Goal: Task Accomplishment & Management: Contribute content

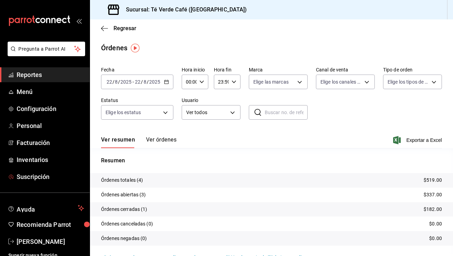
click at [23, 161] on span "Inventarios" at bounding box center [51, 159] width 68 height 9
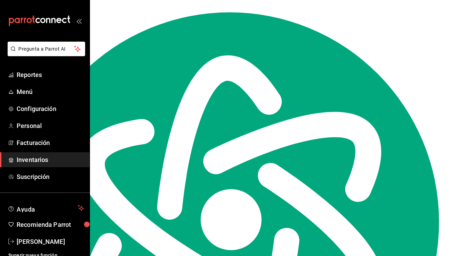
scroll to position [8120, 0]
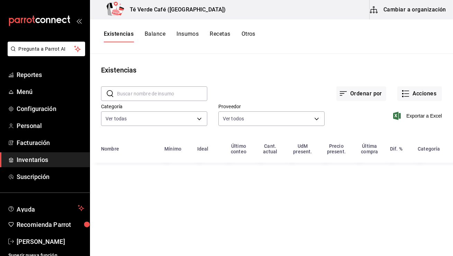
click at [137, 93] on input "text" at bounding box center [162, 94] width 90 height 14
click at [137, 91] on input "focac" at bounding box center [162, 94] width 90 height 14
type input "c"
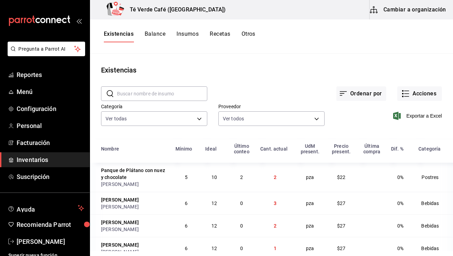
click at [145, 91] on input "text" at bounding box center [162, 94] width 90 height 14
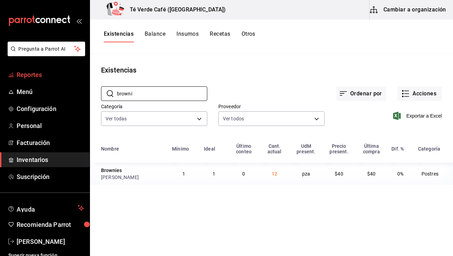
type input "browni"
click at [36, 77] on span "Reportes" at bounding box center [51, 74] width 68 height 9
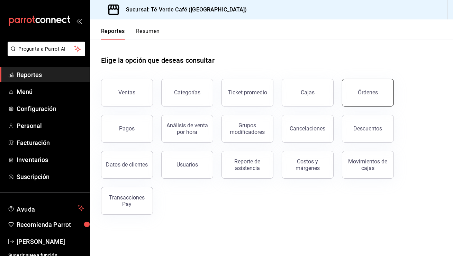
click at [367, 91] on div "Órdenes" at bounding box center [368, 92] width 20 height 7
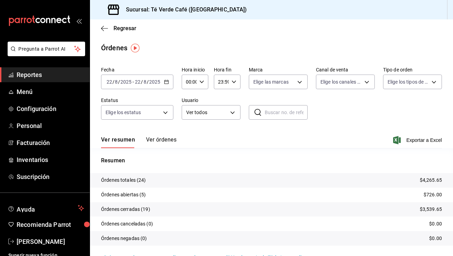
click at [173, 142] on button "Ver órdenes" at bounding box center [161, 142] width 30 height 12
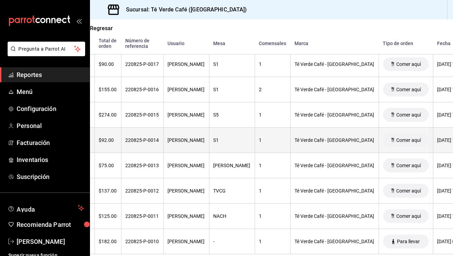
scroll to position [536, 0]
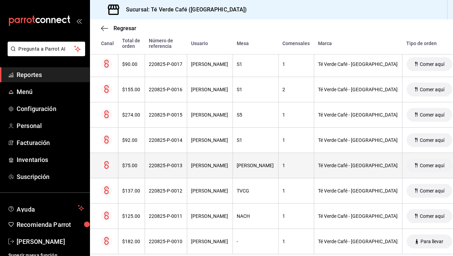
click at [137, 165] on div "$75.00" at bounding box center [132, 165] width 18 height 6
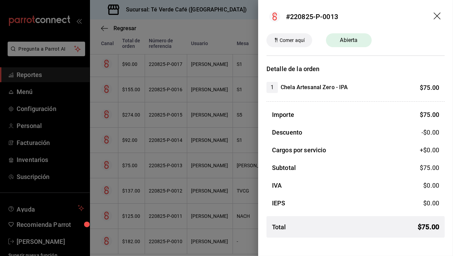
click at [438, 17] on icon "drag" at bounding box center [437, 15] width 7 height 7
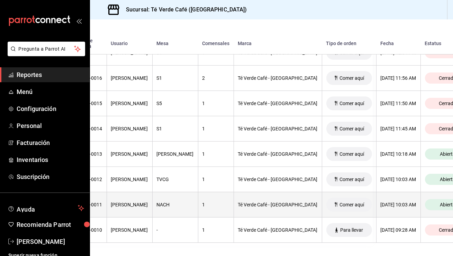
scroll to position [547, 0]
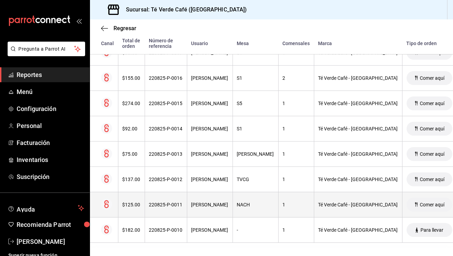
click at [133, 207] on th "$125.00" at bounding box center [131, 204] width 27 height 25
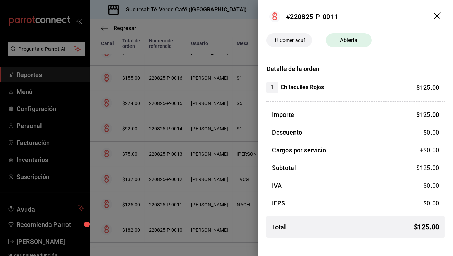
click at [438, 18] on icon "drag" at bounding box center [438, 16] width 8 height 8
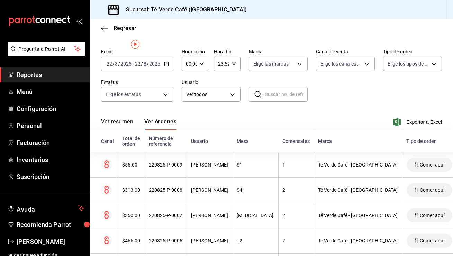
scroll to position [0, 0]
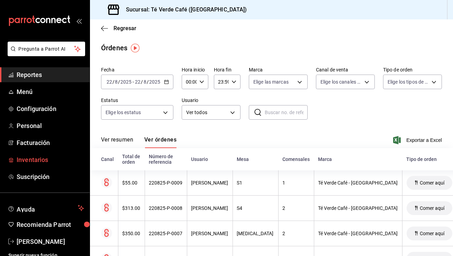
click at [44, 157] on span "Inventarios" at bounding box center [51, 159] width 68 height 9
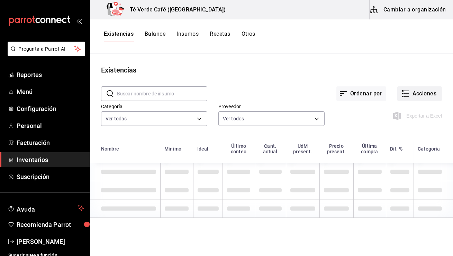
click at [425, 93] on button "Acciones" at bounding box center [419, 93] width 45 height 15
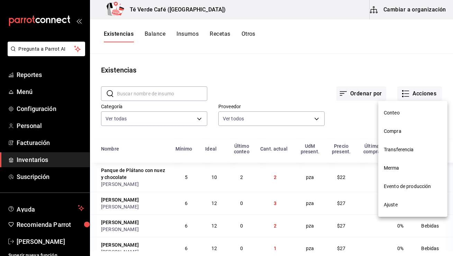
click at [393, 131] on span "Compra" at bounding box center [413, 130] width 58 height 7
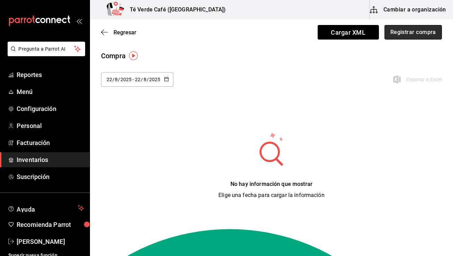
click at [423, 32] on button "Registrar compra" at bounding box center [413, 32] width 57 height 15
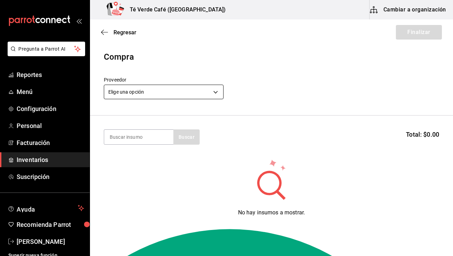
click at [189, 96] on body "Pregunta a Parrot AI Reportes Menú Configuración Personal Facturación Inventari…" at bounding box center [226, 108] width 453 height 216
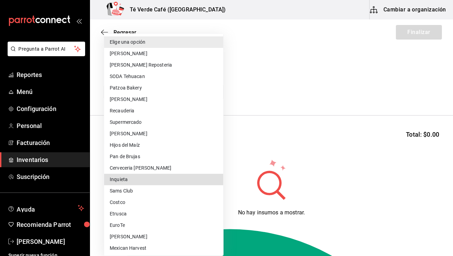
type input "f4d26156-b7b8-4eb6-a2b8-38cd3b46b34e"
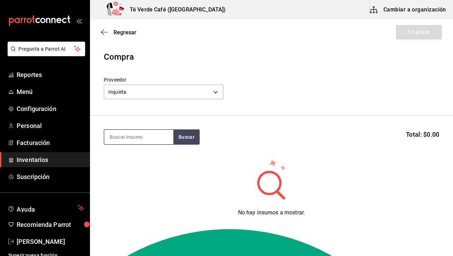
click at [147, 136] on input at bounding box center [138, 136] width 69 height 15
type input "kombu"
click at [200, 143] on div "kombu Buscar Total: $0.00" at bounding box center [271, 136] width 335 height 15
click at [193, 140] on button "Buscar" at bounding box center [186, 136] width 26 height 15
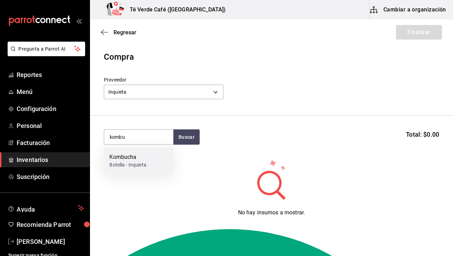
click at [146, 164] on div "Botella - Inquieta" at bounding box center [127, 164] width 37 height 7
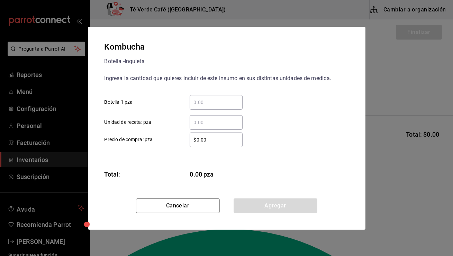
click at [223, 104] on input "​ Botella 1 pza" at bounding box center [216, 102] width 53 height 8
type input "15"
click at [286, 138] on div "$0.00 ​ Precio de compra: pza" at bounding box center [224, 137] width 250 height 20
click at [218, 141] on input "$0.00" at bounding box center [216, 139] width 53 height 8
type input "$0.00"
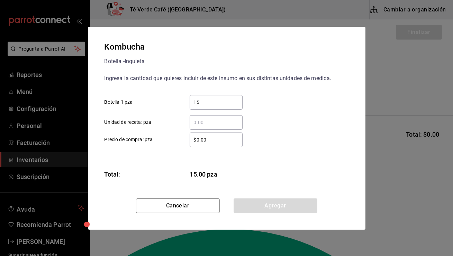
click at [215, 142] on input "$0.00" at bounding box center [216, 139] width 53 height 8
type textarea "0.00"
click at [215, 142] on input "$0.00" at bounding box center [216, 139] width 53 height 8
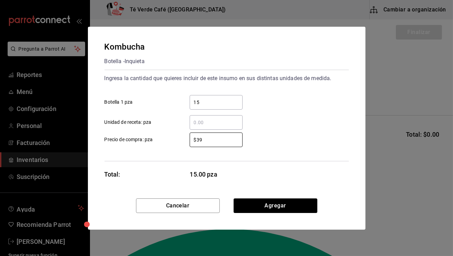
type input "$39"
click at [300, 127] on div "$39 ​ Precio de compra: pza" at bounding box center [224, 137] width 250 height 20
click at [281, 205] on button "Agregar" at bounding box center [276, 205] width 84 height 15
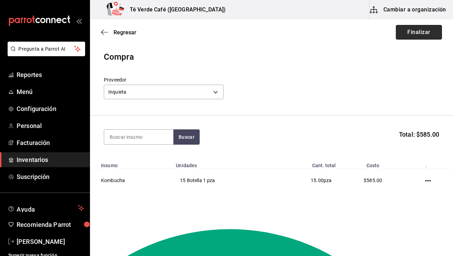
click at [429, 37] on button "Finalizar" at bounding box center [419, 32] width 46 height 15
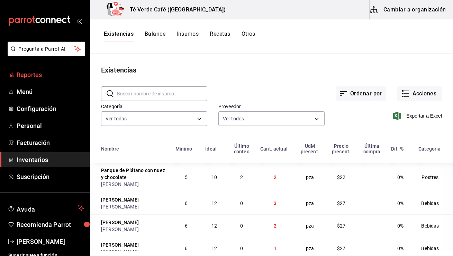
click at [42, 75] on span "Reportes" at bounding box center [51, 74] width 68 height 9
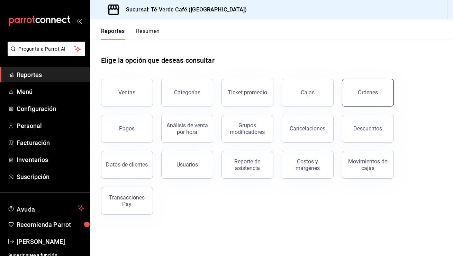
click at [368, 93] on div "Órdenes" at bounding box center [368, 92] width 20 height 7
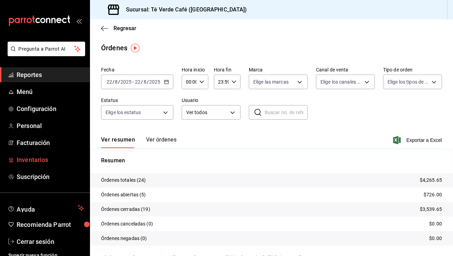
click at [36, 162] on span "Inventarios" at bounding box center [51, 159] width 68 height 9
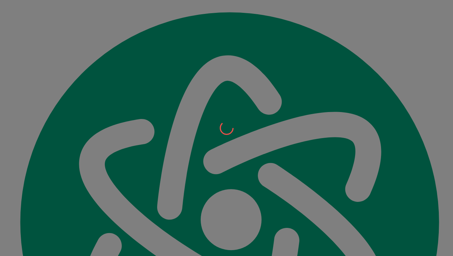
scroll to position [8120, 0]
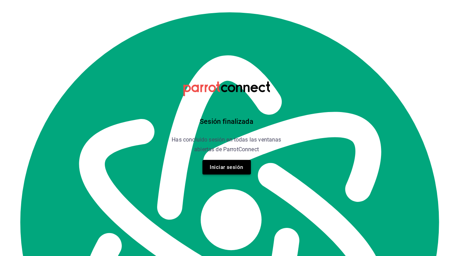
click at [239, 167] on button "Iniciar sesión" at bounding box center [227, 167] width 48 height 15
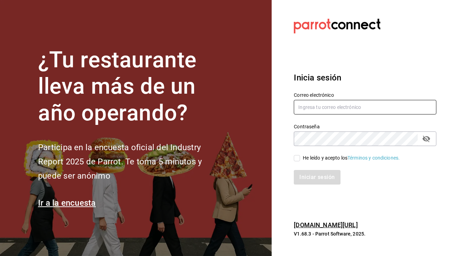
type input "[EMAIL_ADDRESS][DOMAIN_NAME]"
click at [299, 159] on input "He leído y acepto los Términos y condiciones." at bounding box center [297, 158] width 6 height 6
checkbox input "true"
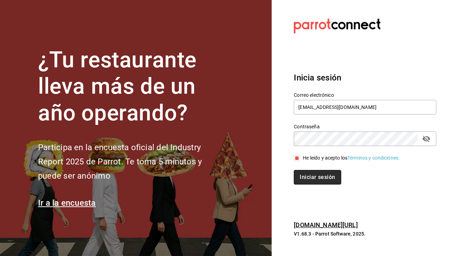
click at [315, 179] on button "Iniciar sesión" at bounding box center [317, 177] width 47 height 15
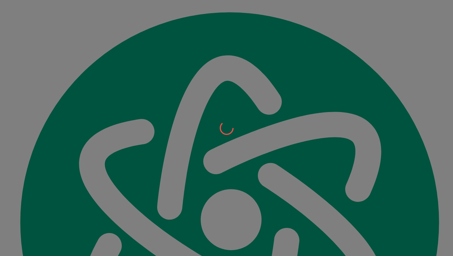
scroll to position [8120, 0]
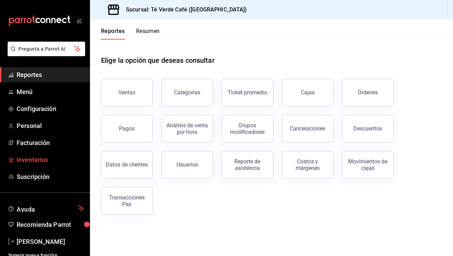
click at [36, 162] on span "Inventarios" at bounding box center [51, 159] width 68 height 9
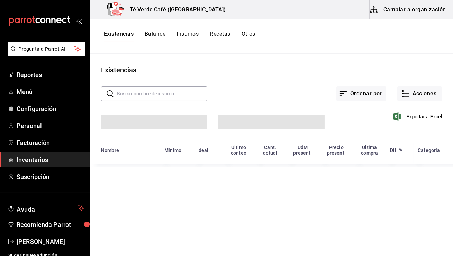
click at [141, 93] on input "text" at bounding box center [162, 94] width 90 height 14
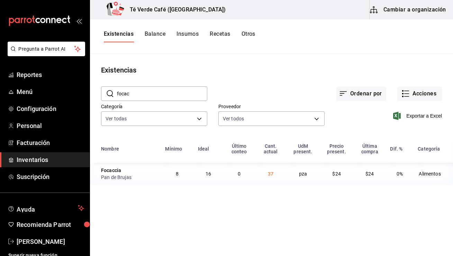
click at [127, 95] on input "focac" at bounding box center [162, 94] width 90 height 14
click at [138, 93] on input "brown" at bounding box center [162, 94] width 90 height 14
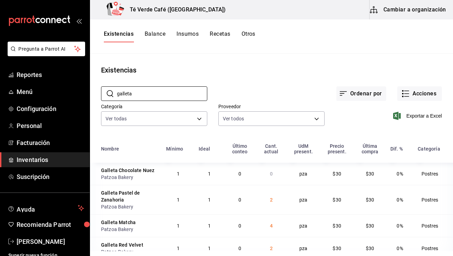
scroll to position [11, 0]
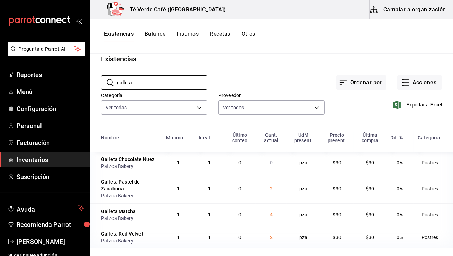
type input "galleta"
click at [426, 84] on button "Acciones" at bounding box center [419, 82] width 45 height 15
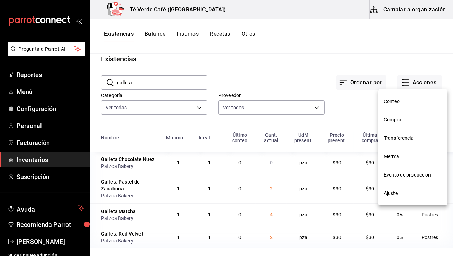
click at [392, 123] on span "Compra" at bounding box center [413, 119] width 58 height 7
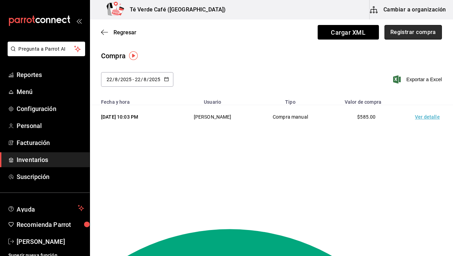
click at [429, 37] on button "Registrar compra" at bounding box center [413, 32] width 57 height 15
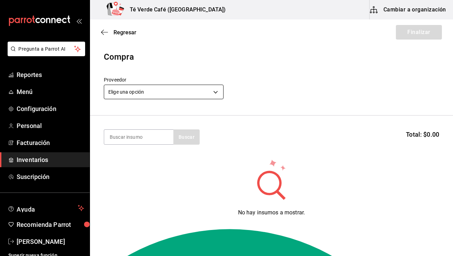
click at [207, 89] on body "Pregunta a Parrot AI Reportes Menú Configuración Personal Facturación Inventari…" at bounding box center [226, 108] width 453 height 216
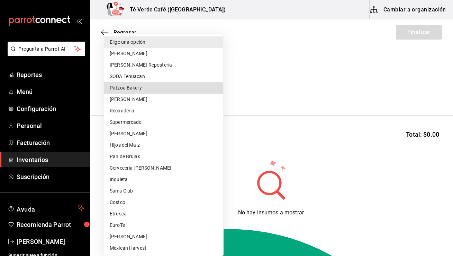
click at [146, 88] on li "Patzoa Bakery" at bounding box center [163, 87] width 119 height 11
type input "14be195b-86d1-4e32-aa5c-66f1cfe42352"
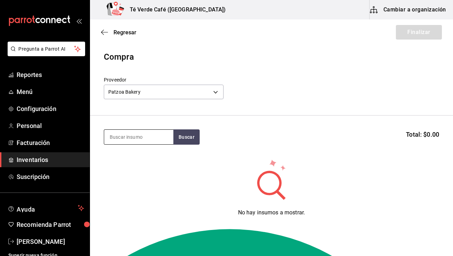
click at [143, 138] on input at bounding box center [138, 136] width 69 height 15
type input "galleta"
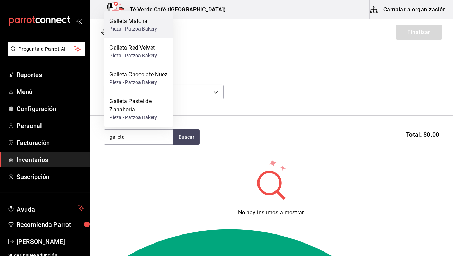
click at [139, 25] on div "Pieza - Patzoa Bakery" at bounding box center [133, 28] width 48 height 7
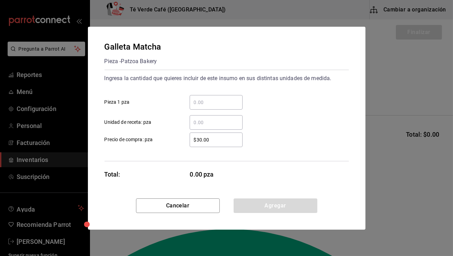
click at [209, 107] on div "​" at bounding box center [216, 102] width 53 height 15
click at [209, 106] on input "​ Pieza 1 pza" at bounding box center [216, 102] width 53 height 8
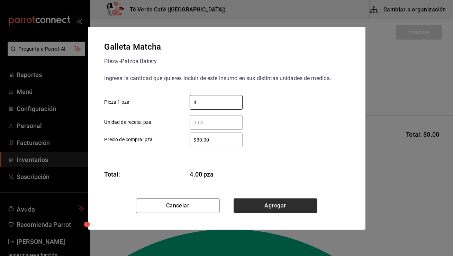
type input "4"
click at [249, 202] on button "Agregar" at bounding box center [276, 205] width 84 height 15
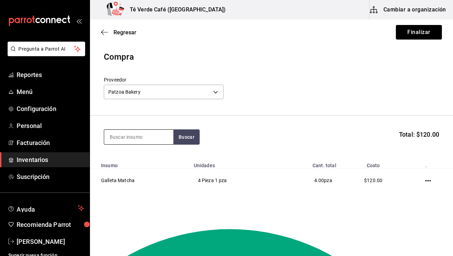
click at [152, 139] on input at bounding box center [138, 136] width 69 height 15
type input "galleta"
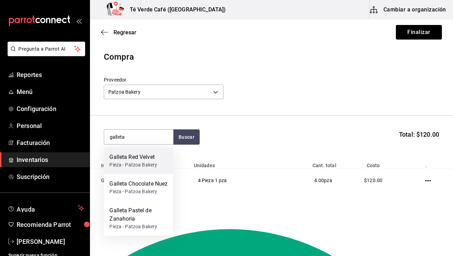
click at [152, 162] on div "Pieza - Patzoa Bakery" at bounding box center [133, 164] width 48 height 7
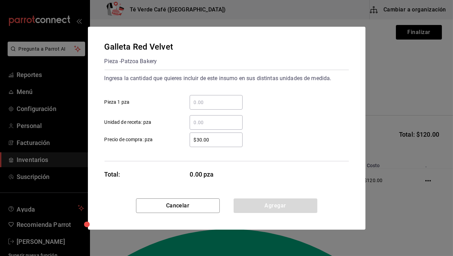
click at [222, 102] on input "​ Pieza 1 pza" at bounding box center [216, 102] width 53 height 8
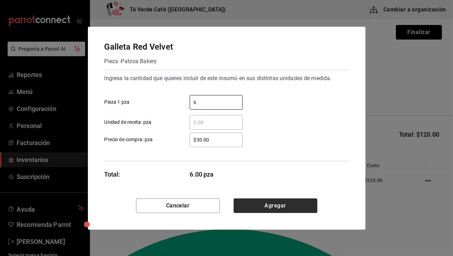
type input "6"
click at [263, 204] on button "Agregar" at bounding box center [276, 205] width 84 height 15
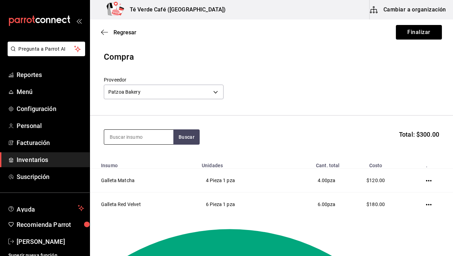
click at [146, 135] on input at bounding box center [138, 136] width 69 height 15
click at [185, 139] on button "Buscar" at bounding box center [186, 136] width 26 height 15
click at [161, 137] on input "galleta chi" at bounding box center [138, 136] width 69 height 15
type input "galleta"
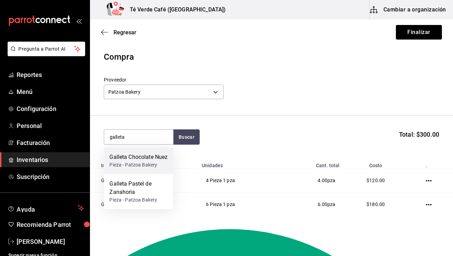
click at [147, 161] on div "Galleta Chocolate Nuez" at bounding box center [138, 157] width 58 height 8
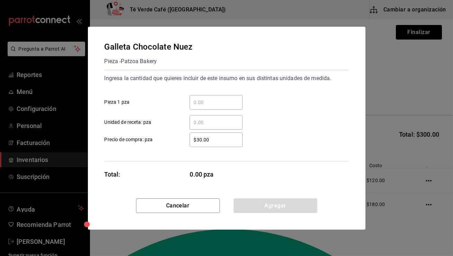
click at [210, 104] on input "​ Pieza 1 pza" at bounding box center [216, 102] width 53 height 8
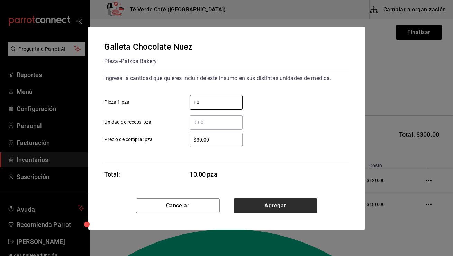
type input "10"
click at [274, 206] on button "Agregar" at bounding box center [276, 205] width 84 height 15
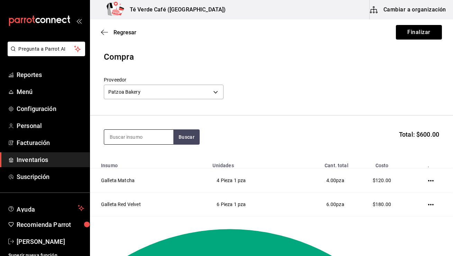
click at [144, 135] on input at bounding box center [138, 136] width 69 height 15
type input "galleta"
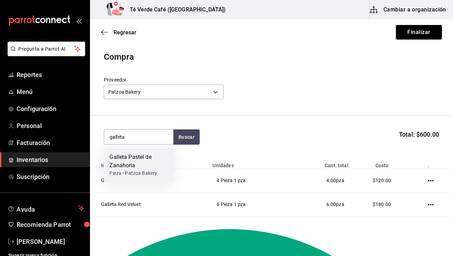
click at [136, 156] on div "Galleta Pastel de Zanahoria" at bounding box center [138, 161] width 58 height 17
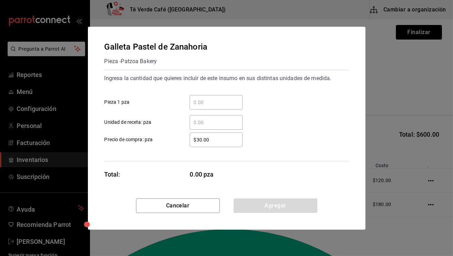
click at [219, 103] on input "​ Pieza 1 pza" at bounding box center [216, 102] width 53 height 8
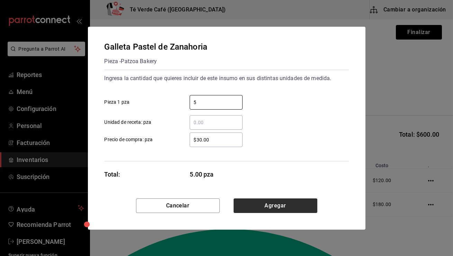
type input "5"
click at [289, 207] on button "Agregar" at bounding box center [276, 205] width 84 height 15
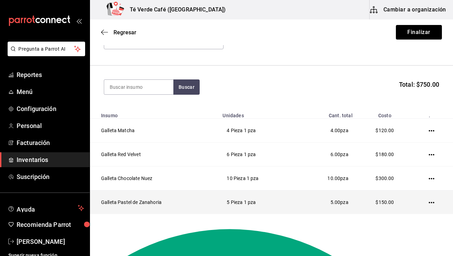
scroll to position [69, 0]
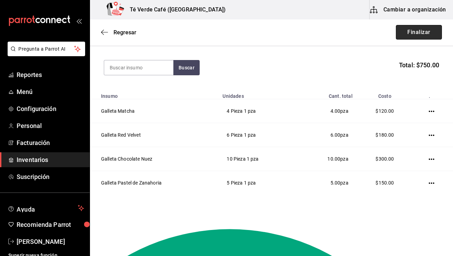
click at [416, 32] on button "Finalizar" at bounding box center [419, 32] width 46 height 15
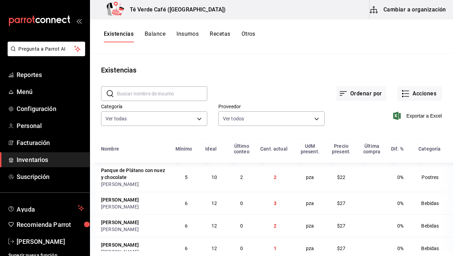
click at [144, 96] on input "text" at bounding box center [162, 94] width 90 height 14
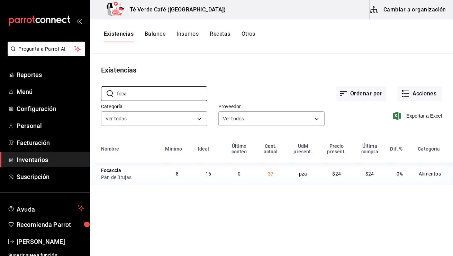
type input "foca"
click at [137, 93] on input "foca" at bounding box center [162, 94] width 90 height 14
type textarea "foca"
click at [137, 93] on input "foca" at bounding box center [162, 94] width 90 height 14
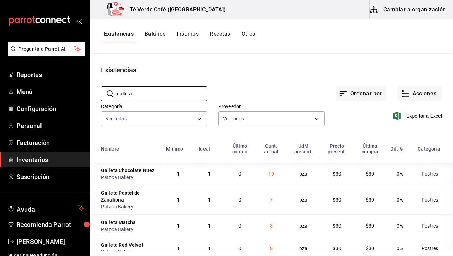
scroll to position [11, 0]
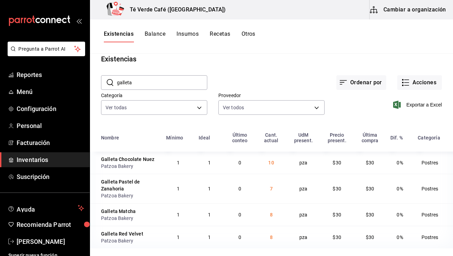
click at [143, 80] on input "galleta" at bounding box center [162, 82] width 90 height 14
type input "n"
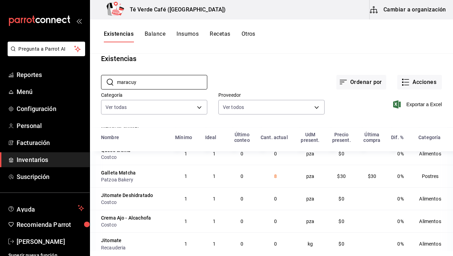
scroll to position [271, 0]
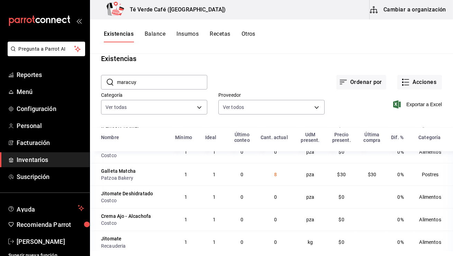
click at [144, 84] on input "maracuy" at bounding box center [162, 82] width 90 height 14
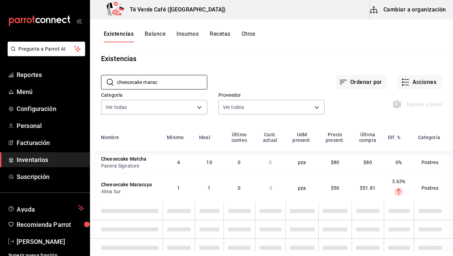
scroll to position [0, 0]
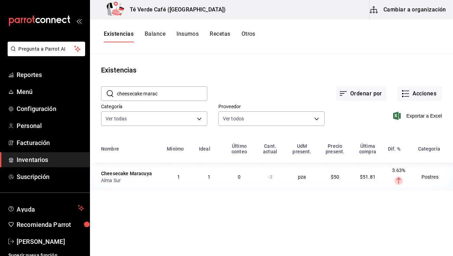
click at [175, 96] on input "cheesecake marac" at bounding box center [162, 94] width 90 height 14
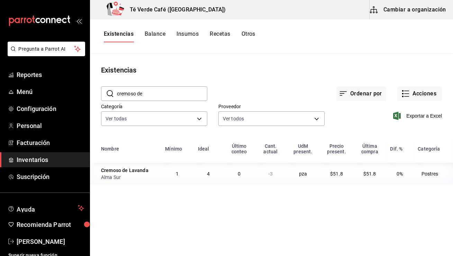
click at [154, 94] on input "cremoso de" at bounding box center [162, 94] width 90 height 14
click at [147, 93] on input "cremoso de" at bounding box center [162, 94] width 90 height 14
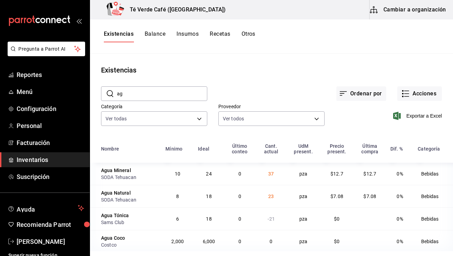
type input "a"
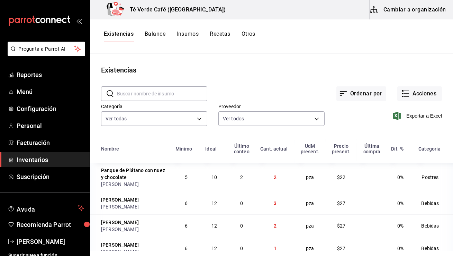
click at [158, 94] on input "text" at bounding box center [162, 94] width 90 height 14
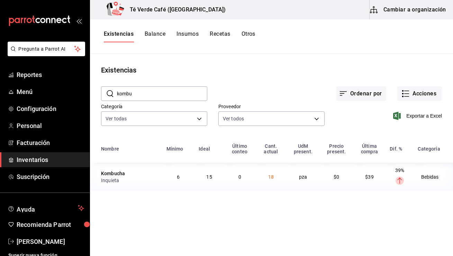
click at [164, 95] on input "kombu" at bounding box center [162, 94] width 90 height 14
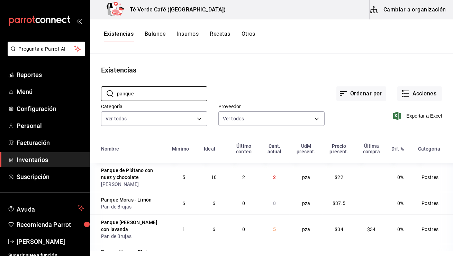
scroll to position [18, 0]
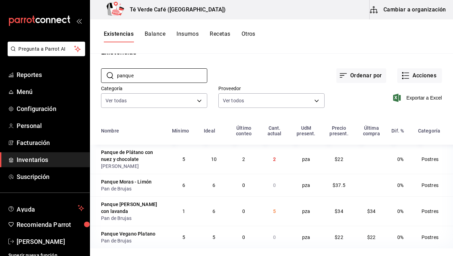
type input "panque"
click at [422, 77] on button "Acciones" at bounding box center [419, 75] width 45 height 15
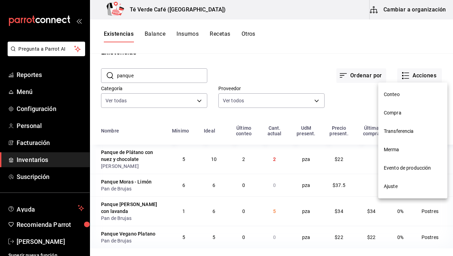
click at [396, 113] on span "Compra" at bounding box center [413, 112] width 58 height 7
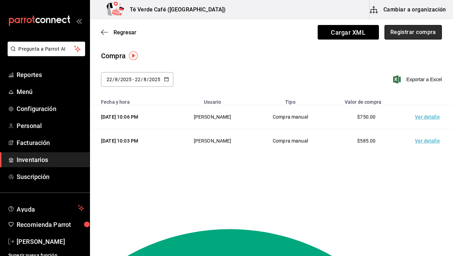
click at [413, 32] on button "Registrar compra" at bounding box center [413, 32] width 57 height 15
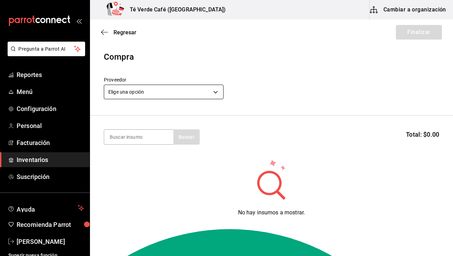
click at [207, 91] on body "Pregunta a Parrot AI Reportes Menú Configuración Personal Facturación Inventari…" at bounding box center [226, 108] width 453 height 216
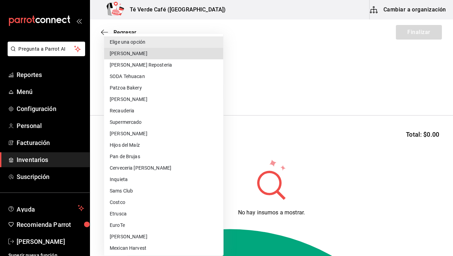
click at [136, 49] on li "[PERSON_NAME]" at bounding box center [163, 53] width 119 height 11
type input "28541e6b-e0ac-441f-9264-785f3d7ca87e"
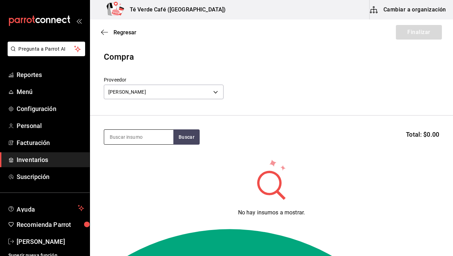
click at [135, 136] on input at bounding box center [138, 136] width 69 height 15
click at [168, 140] on input "felix" at bounding box center [138, 136] width 69 height 15
type input "felix"
click at [188, 140] on button "Buscar" at bounding box center [186, 136] width 26 height 15
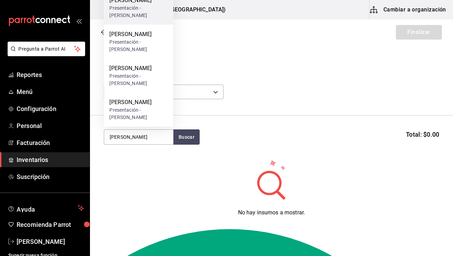
click at [141, 19] on div "Presentación - Felix" at bounding box center [138, 12] width 58 height 15
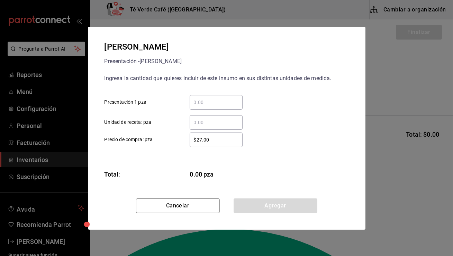
click at [226, 104] on input "​ Presentación 1 pza" at bounding box center [216, 102] width 53 height 8
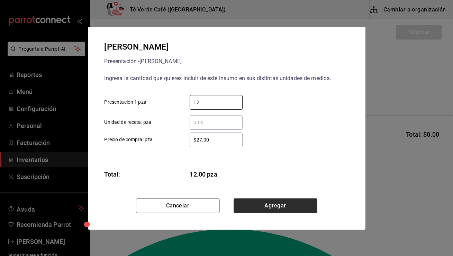
type input "12"
click at [295, 209] on button "Agregar" at bounding box center [276, 205] width 84 height 15
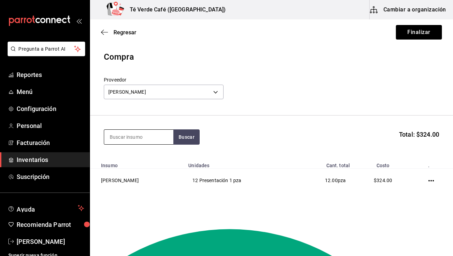
click at [158, 136] on input at bounding box center [138, 136] width 69 height 15
type input "felix"
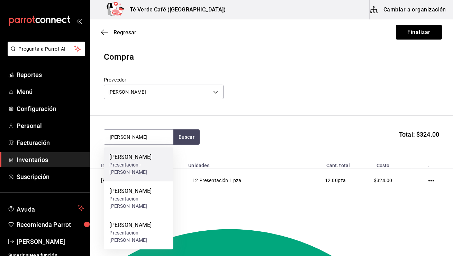
click at [137, 156] on div "[PERSON_NAME]" at bounding box center [138, 157] width 58 height 8
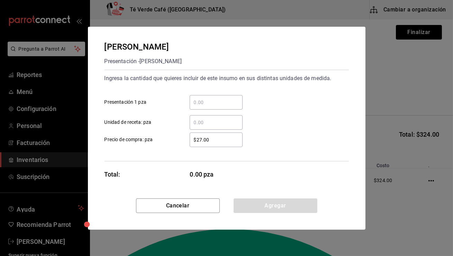
click at [204, 98] on input "​ Presentación 1 pza" at bounding box center [216, 102] width 53 height 8
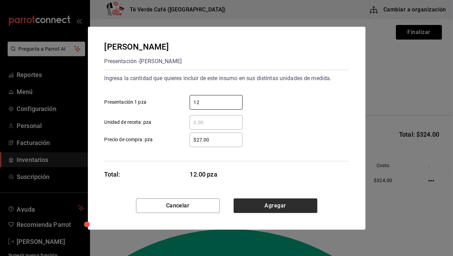
type input "12"
click at [267, 203] on button "Agregar" at bounding box center [276, 205] width 84 height 15
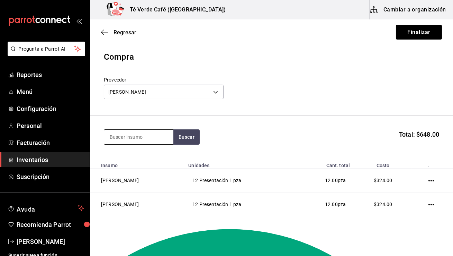
click at [151, 135] on input at bounding box center [138, 136] width 69 height 15
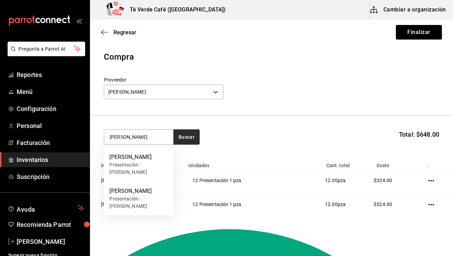
type input "felix"
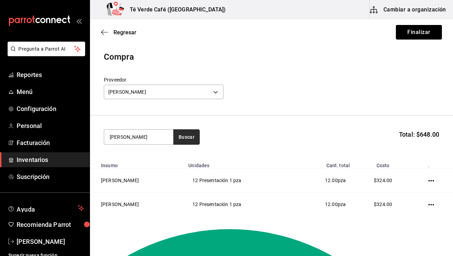
click at [187, 136] on button "Buscar" at bounding box center [186, 136] width 26 height 15
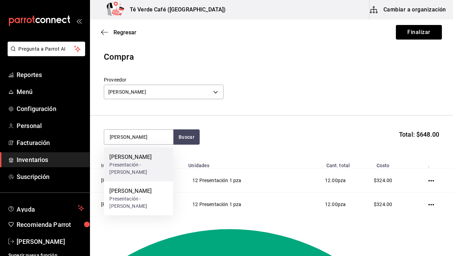
click at [144, 159] on div "[PERSON_NAME]" at bounding box center [138, 157] width 58 height 8
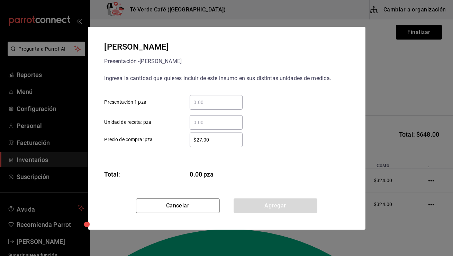
click at [201, 104] on input "​ Presentación 1 pza" at bounding box center [216, 102] width 53 height 8
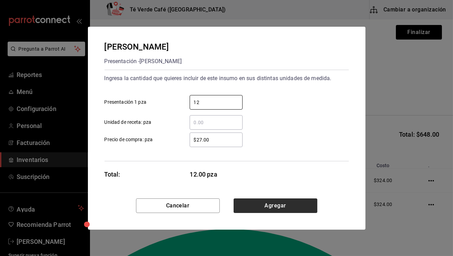
type input "12"
click at [249, 206] on button "Agregar" at bounding box center [276, 205] width 84 height 15
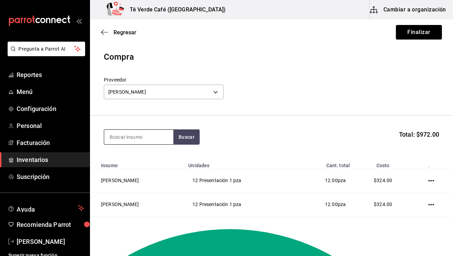
click at [146, 134] on input at bounding box center [138, 136] width 69 height 15
type input "felix"
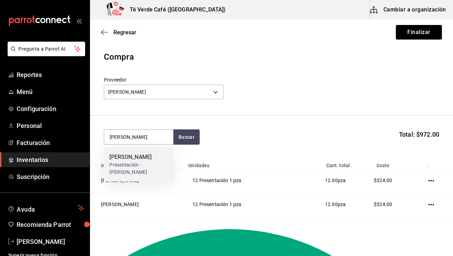
click at [150, 157] on div "[PERSON_NAME]" at bounding box center [138, 157] width 58 height 8
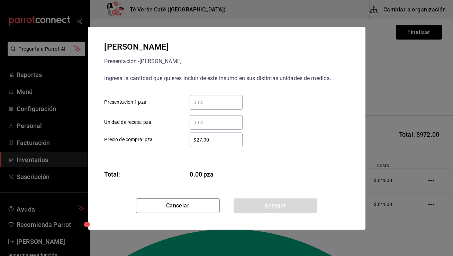
click at [207, 105] on input "​ Presentación 1 pza" at bounding box center [216, 102] width 53 height 8
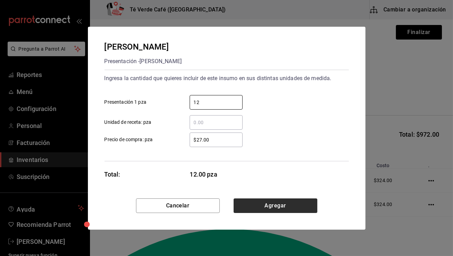
type input "12"
click at [288, 210] on button "Agregar" at bounding box center [276, 205] width 84 height 15
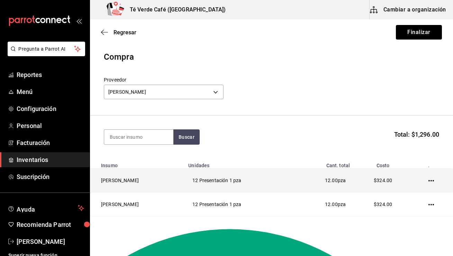
scroll to position [69, 0]
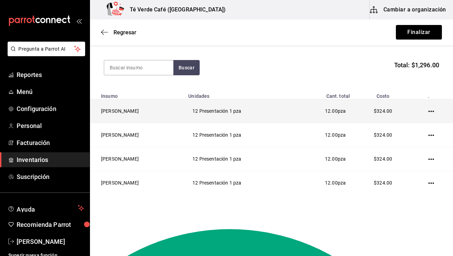
click at [430, 111] on icon "button" at bounding box center [432, 111] width 6 height 6
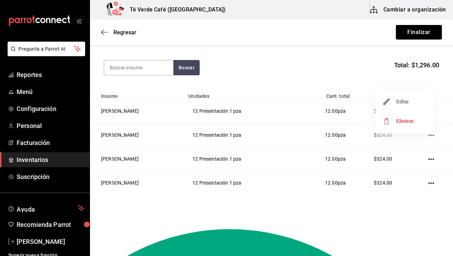
click at [405, 99] on span "Editar" at bounding box center [396, 101] width 25 height 8
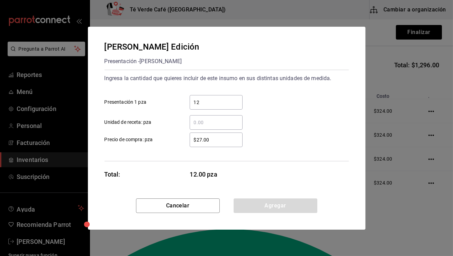
click at [201, 139] on input "$27.00" at bounding box center [216, 139] width 53 height 8
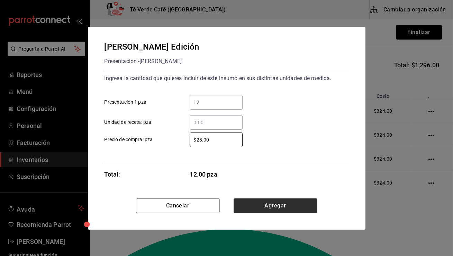
type input "$28.00"
click at [257, 209] on button "Agregar" at bounding box center [276, 205] width 84 height 15
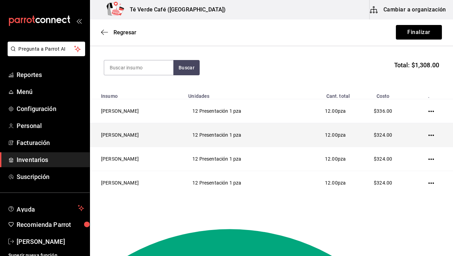
click at [433, 136] on icon "button" at bounding box center [432, 135] width 6 height 6
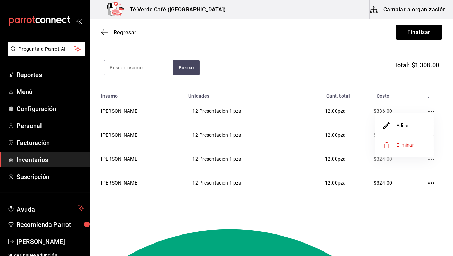
click at [408, 130] on li "Editar" at bounding box center [405, 125] width 58 height 19
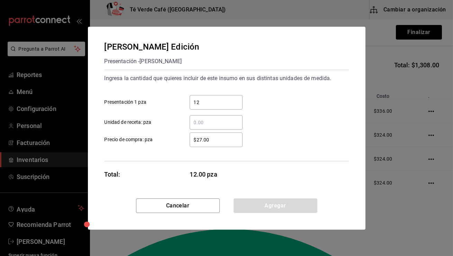
click at [201, 140] on input "$27.00" at bounding box center [216, 139] width 53 height 8
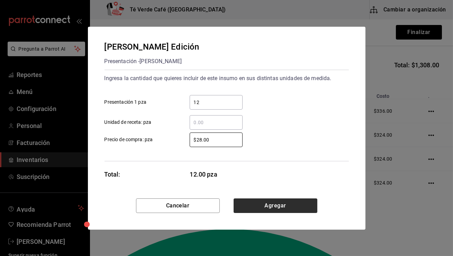
type input "$28.00"
click at [260, 203] on button "Agregar" at bounding box center [276, 205] width 84 height 15
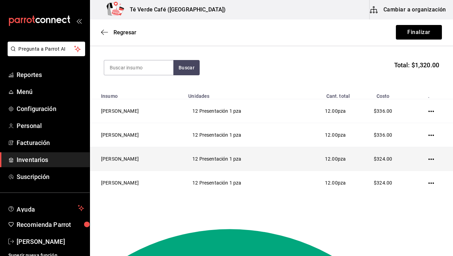
click at [431, 159] on icon "button" at bounding box center [432, 159] width 6 height 6
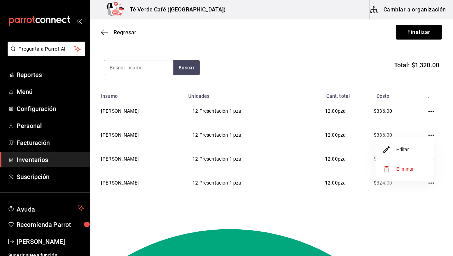
click at [409, 154] on li "Editar" at bounding box center [405, 149] width 58 height 19
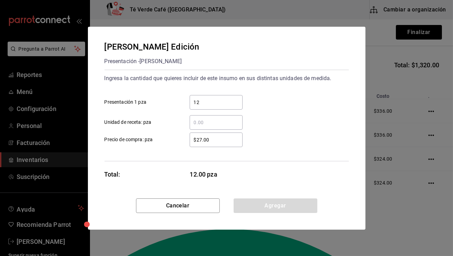
click at [202, 141] on input "$27.00" at bounding box center [216, 139] width 53 height 8
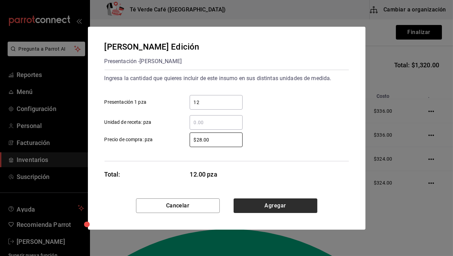
type input "$28.00"
click at [269, 203] on button "Agregar" at bounding box center [276, 205] width 84 height 15
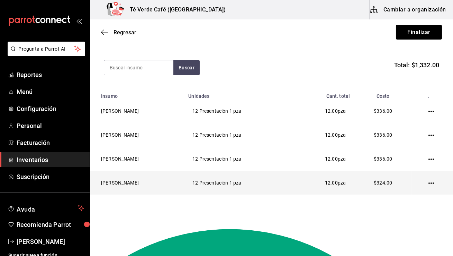
click at [433, 181] on icon "button" at bounding box center [432, 183] width 6 height 6
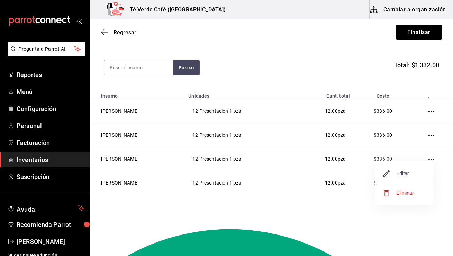
click at [397, 173] on span "Editar" at bounding box center [396, 173] width 25 height 8
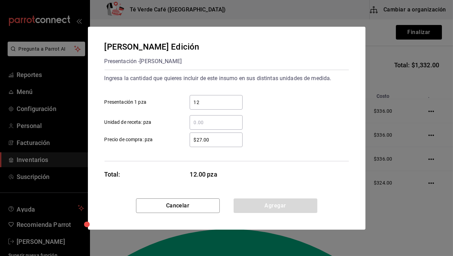
click at [202, 138] on input "$27.00" at bounding box center [216, 139] width 53 height 8
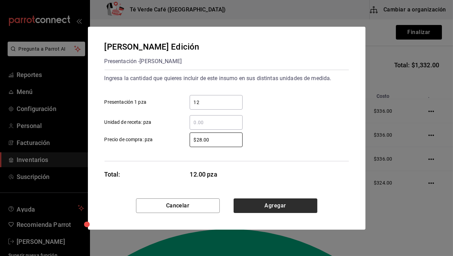
type input "$28.00"
click at [251, 205] on button "Agregar" at bounding box center [276, 205] width 84 height 15
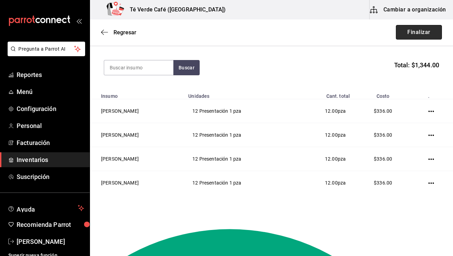
click at [426, 34] on button "Finalizar" at bounding box center [419, 32] width 46 height 15
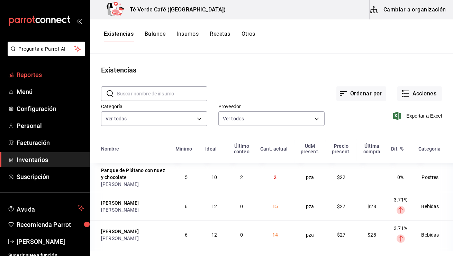
click at [31, 77] on span "Reportes" at bounding box center [51, 74] width 68 height 9
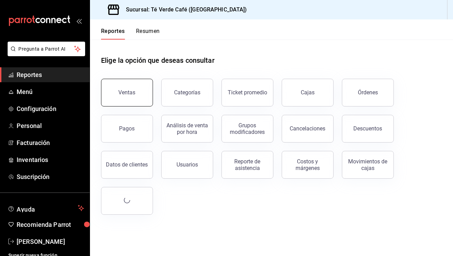
click at [140, 92] on button "Ventas" at bounding box center [127, 93] width 52 height 28
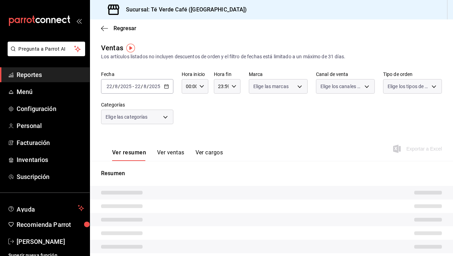
click at [256, 144] on div "Ver resumen Ver ventas Ver cargos Exportar a Excel" at bounding box center [271, 146] width 363 height 28
click at [175, 152] on button "Ver ventas" at bounding box center [170, 155] width 27 height 12
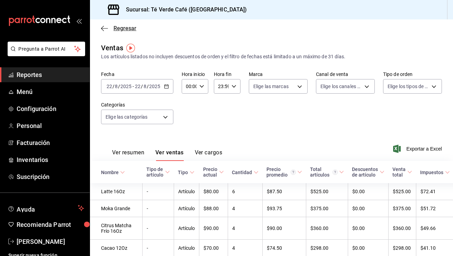
click at [110, 27] on span "Regresar" at bounding box center [118, 28] width 35 height 7
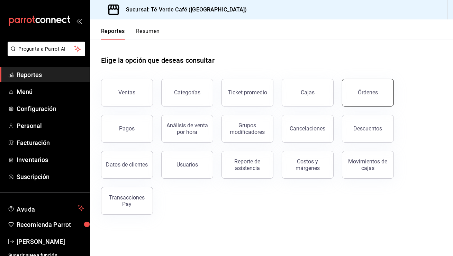
click at [363, 90] on div "Órdenes" at bounding box center [368, 92] width 20 height 7
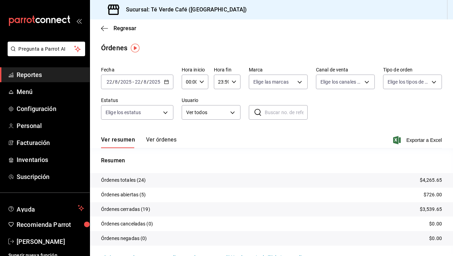
click at [169, 140] on button "Ver órdenes" at bounding box center [161, 142] width 30 height 12
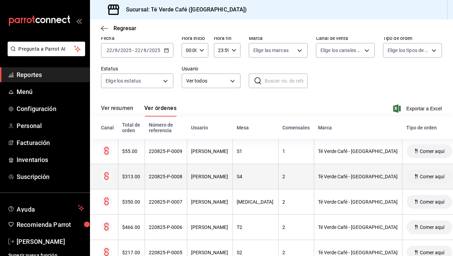
scroll to position [44, 0]
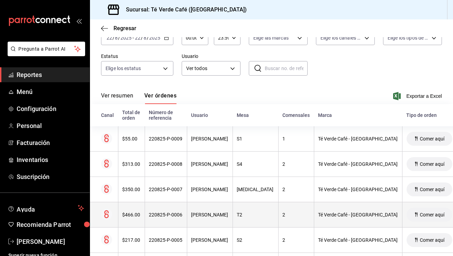
click at [136, 219] on th "$466.00" at bounding box center [131, 214] width 27 height 25
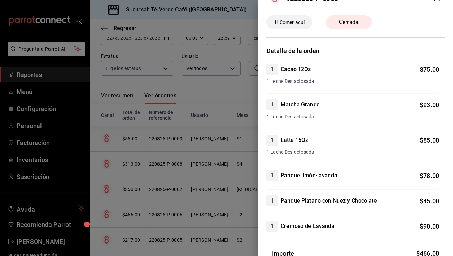
scroll to position [0, 0]
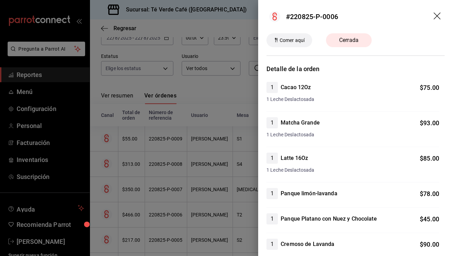
click at [438, 16] on icon "drag" at bounding box center [438, 16] width 8 height 8
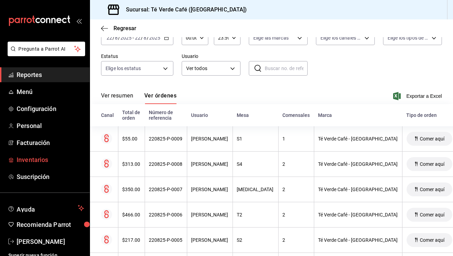
click at [37, 158] on span "Inventarios" at bounding box center [51, 159] width 68 height 9
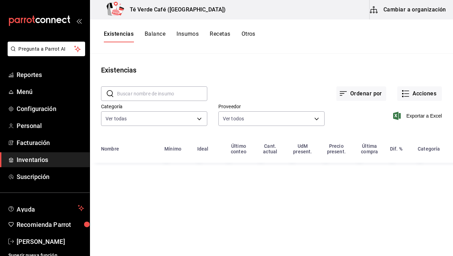
click at [156, 95] on input "text" at bounding box center [162, 94] width 90 height 14
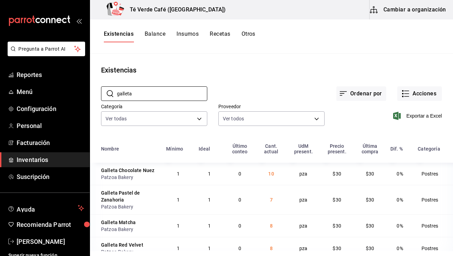
scroll to position [11, 0]
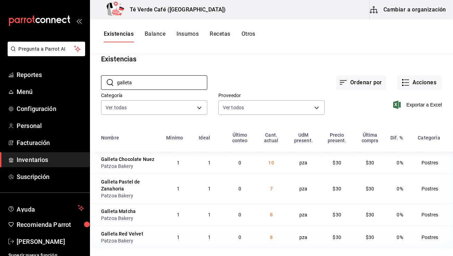
click at [284, 202] on td "7" at bounding box center [271, 187] width 31 height 29
click at [149, 85] on input "galleta" at bounding box center [162, 82] width 90 height 14
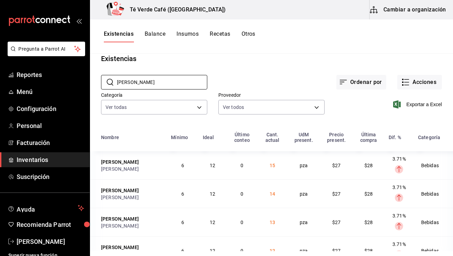
scroll to position [29, 0]
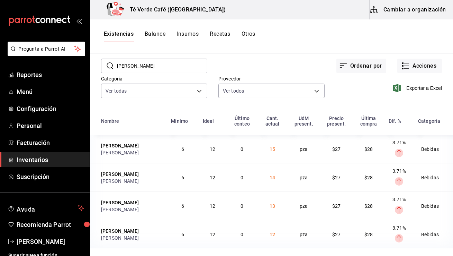
click at [136, 64] on input "felix" at bounding box center [162, 66] width 90 height 14
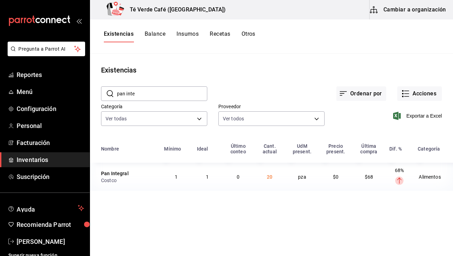
scroll to position [0, 0]
click at [136, 64] on main "Existencias ​ pan inte ​ Ordenar por Acciones Categoría Ver todas 162c3b5a-05ee…" at bounding box center [271, 152] width 363 height 197
click at [142, 95] on input "pan inte" at bounding box center [162, 94] width 90 height 14
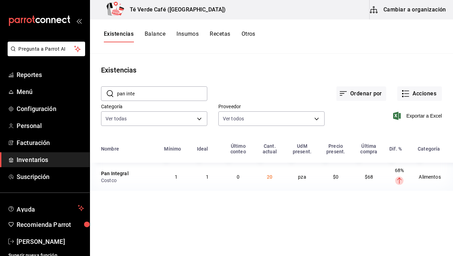
click at [142, 95] on input "pan inte" at bounding box center [162, 94] width 90 height 14
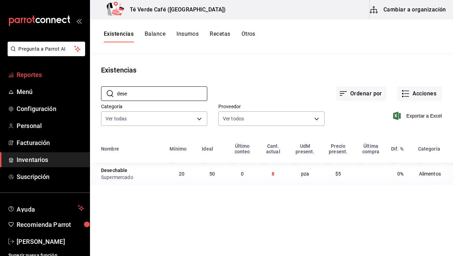
type input "dese"
click at [41, 75] on span "Reportes" at bounding box center [51, 74] width 68 height 9
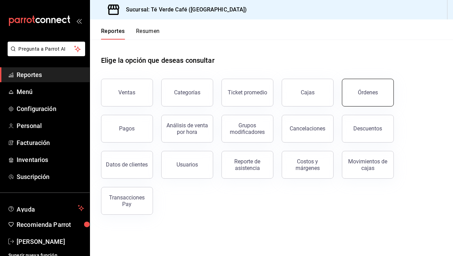
click at [364, 100] on button "Órdenes" at bounding box center [368, 93] width 52 height 28
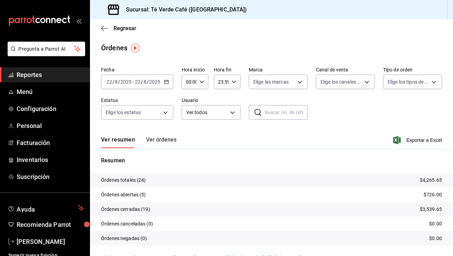
click at [172, 140] on button "Ver órdenes" at bounding box center [161, 142] width 30 height 12
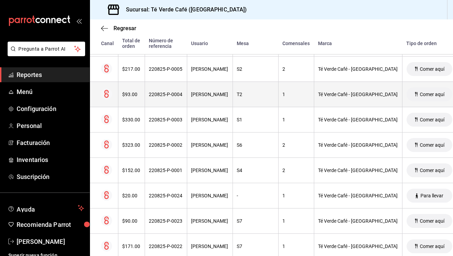
scroll to position [228, 0]
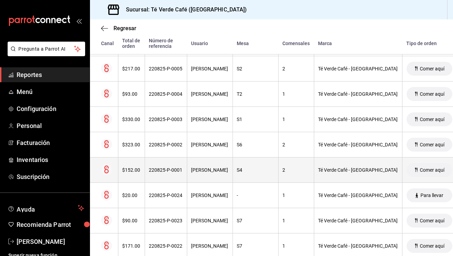
click at [127, 174] on th "$152.00" at bounding box center [131, 169] width 27 height 25
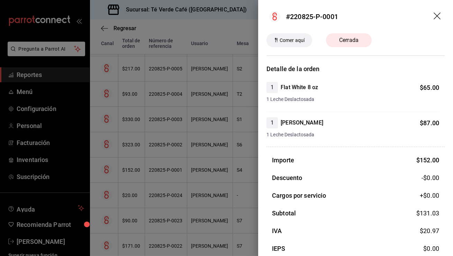
click at [438, 18] on icon "drag" at bounding box center [438, 16] width 8 height 8
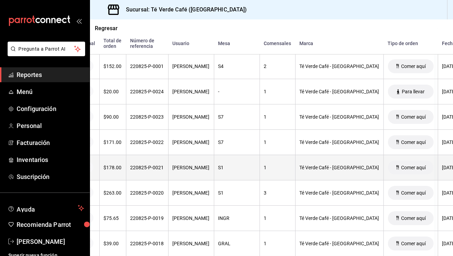
scroll to position [334, 19]
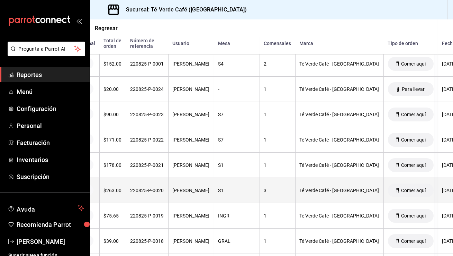
click at [120, 191] on th "$263.00" at bounding box center [112, 190] width 27 height 25
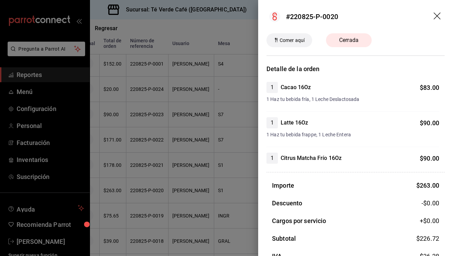
click at [438, 16] on icon "drag" at bounding box center [438, 16] width 8 height 8
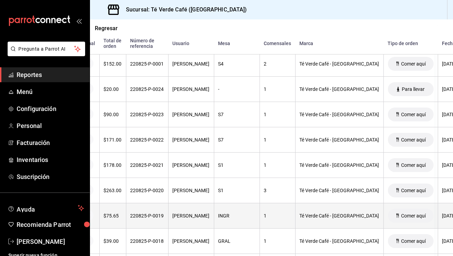
click at [124, 214] on th "$75.65" at bounding box center [112, 215] width 27 height 25
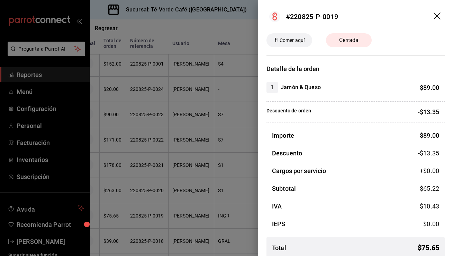
click at [438, 16] on icon "drag" at bounding box center [438, 16] width 8 height 8
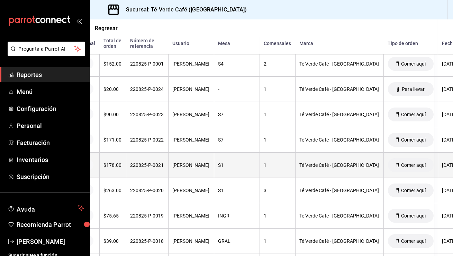
click at [119, 167] on div "$178.00" at bounding box center [113, 165] width 18 height 6
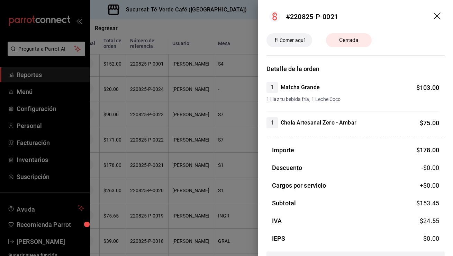
click at [439, 16] on icon "drag" at bounding box center [438, 16] width 8 height 8
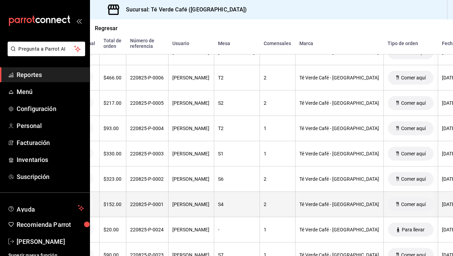
scroll to position [0, 0]
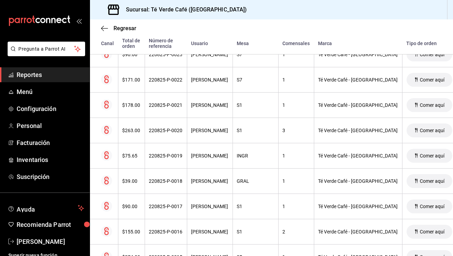
scroll to position [393, 0]
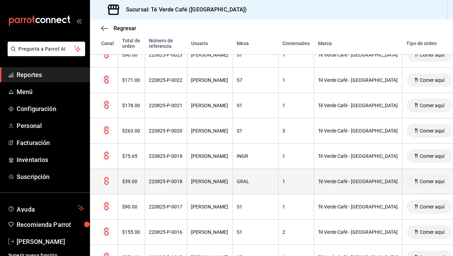
click at [135, 183] on div "$39.00" at bounding box center [132, 181] width 18 height 6
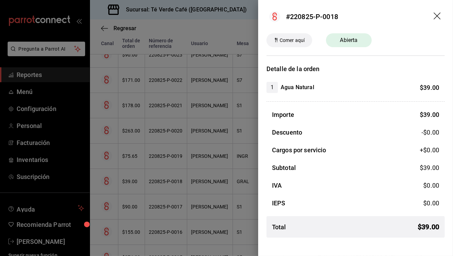
click at [437, 15] on icon "drag" at bounding box center [437, 15] width 7 height 7
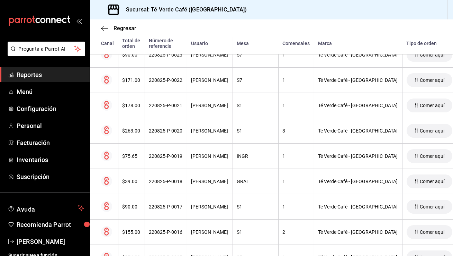
click at [33, 76] on span "Reportes" at bounding box center [51, 74] width 68 height 9
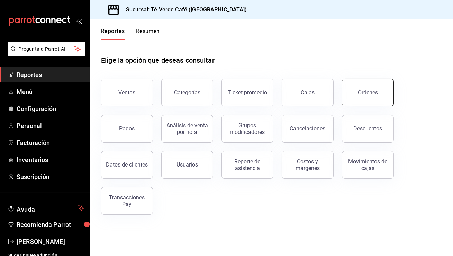
click at [375, 94] on div "Órdenes" at bounding box center [368, 92] width 20 height 7
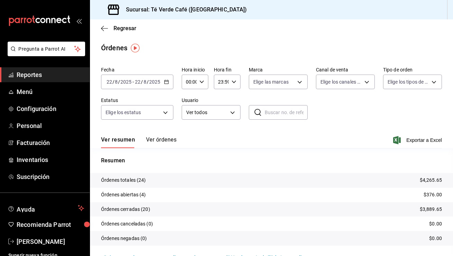
click at [164, 140] on button "Ver órdenes" at bounding box center [161, 142] width 30 height 12
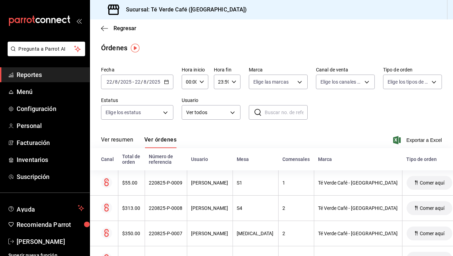
click at [34, 75] on span "Reportes" at bounding box center [51, 74] width 68 height 9
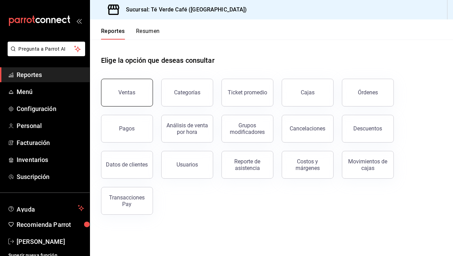
click at [118, 83] on button "Ventas" at bounding box center [127, 93] width 52 height 28
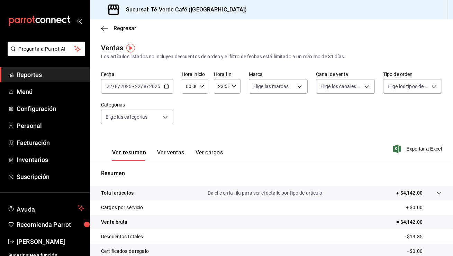
click at [165, 86] on icon "button" at bounding box center [166, 86] width 5 height 5
click at [255, 126] on div "Fecha 2025-08-22 22 / 8 / 2025 - 2025-08-22 22 / 8 / 2025 Hora inicio 00:00 Hor…" at bounding box center [271, 101] width 341 height 61
click at [163, 119] on body "Pregunta a Parrot AI Reportes Menú Configuración Personal Facturación Inventari…" at bounding box center [226, 128] width 453 height 256
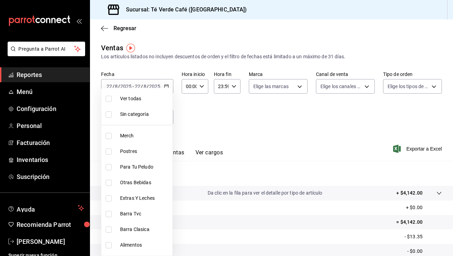
click at [28, 91] on div at bounding box center [226, 128] width 453 height 256
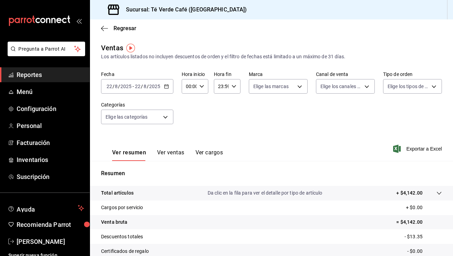
click at [165, 89] on div "2025-08-22 22 / 8 / 2025 - 2025-08-22 22 / 8 / 2025" at bounding box center [137, 86] width 72 height 15
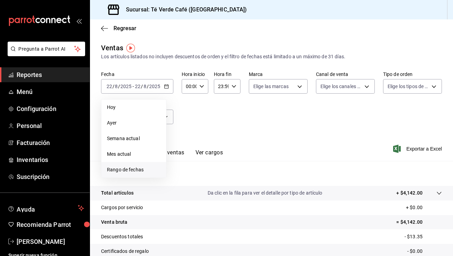
click at [137, 167] on span "Rango de fechas" at bounding box center [134, 169] width 54 height 7
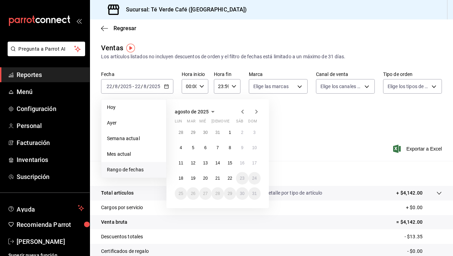
click at [240, 110] on icon "button" at bounding box center [243, 111] width 8 height 8
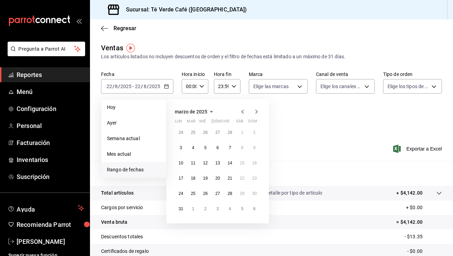
click at [240, 110] on icon "button" at bounding box center [243, 111] width 8 height 8
click at [258, 110] on icon "button" at bounding box center [256, 111] width 8 height 8
click at [256, 115] on icon "button" at bounding box center [256, 111] width 8 height 8
click at [221, 134] on button "1" at bounding box center [218, 132] width 12 height 12
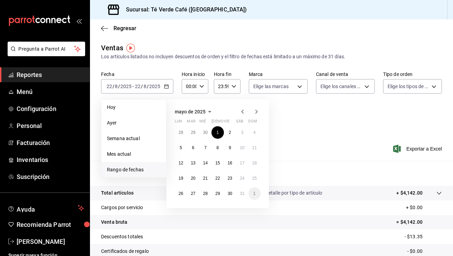
click at [256, 114] on icon "button" at bounding box center [256, 111] width 8 height 8
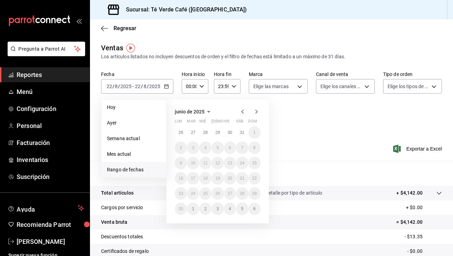
click at [256, 114] on icon "button" at bounding box center [256, 111] width 8 height 8
click at [243, 113] on icon "button" at bounding box center [242, 111] width 2 height 4
click at [257, 111] on icon "button" at bounding box center [257, 111] width 2 height 4
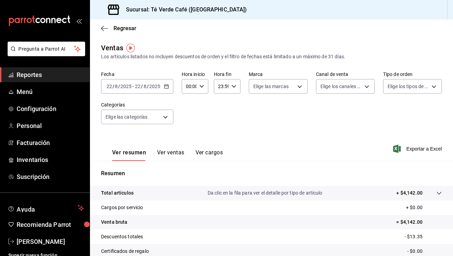
click at [323, 139] on div "Ver resumen Ver ventas Ver cargos Exportar a Excel" at bounding box center [271, 146] width 363 height 28
click at [123, 88] on input "2025" at bounding box center [126, 86] width 12 height 6
click at [115, 87] on input "8" at bounding box center [116, 86] width 3 height 6
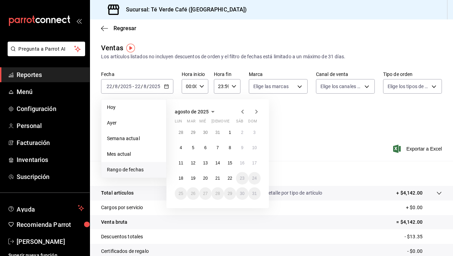
click at [243, 111] on icon "button" at bounding box center [243, 111] width 8 height 8
click at [221, 132] on button "1" at bounding box center [218, 132] width 12 height 12
click at [218, 132] on abbr "1" at bounding box center [218, 132] width 2 height 5
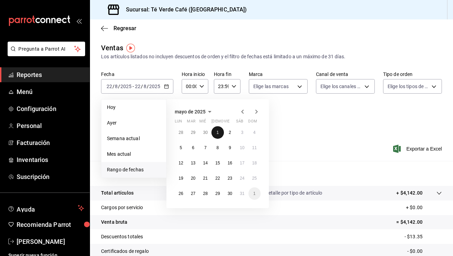
click at [218, 132] on div "Fecha 2025-08-22 22 / 8 / 2025 - 2025-08-22 22 / 8 / 2025 Hoy Ayer Semana actua…" at bounding box center [271, 101] width 341 height 61
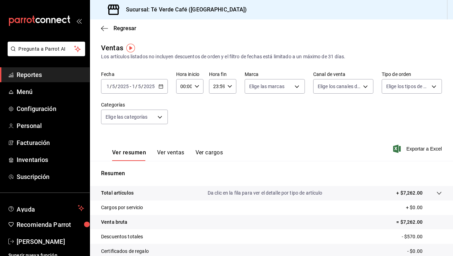
click at [160, 87] on icon "button" at bounding box center [161, 86] width 5 height 5
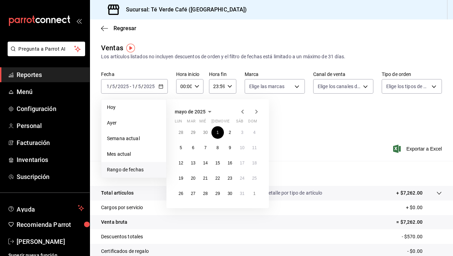
click at [257, 111] on icon "button" at bounding box center [257, 111] width 2 height 4
click at [221, 195] on button "31" at bounding box center [218, 193] width 12 height 12
click at [307, 122] on div "Fecha 2025-05-01 1 / 5 / 2025 - 2025-05-01 1 / 5 / 2025 Hoy Ayer Semana actual …" at bounding box center [271, 101] width 341 height 61
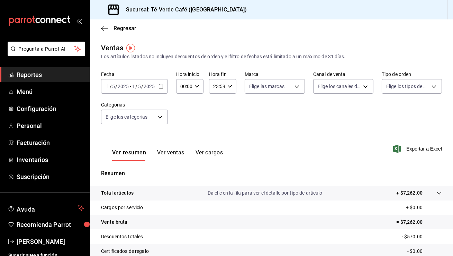
click at [160, 87] on icon "button" at bounding box center [161, 86] width 5 height 5
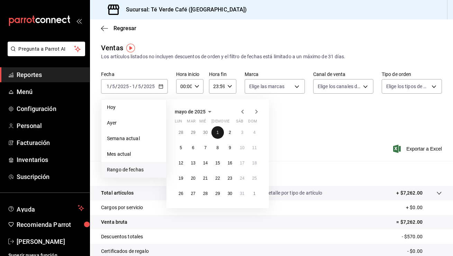
click at [219, 133] on button "1" at bounding box center [218, 132] width 12 height 12
click at [260, 108] on icon "button" at bounding box center [256, 111] width 8 height 8
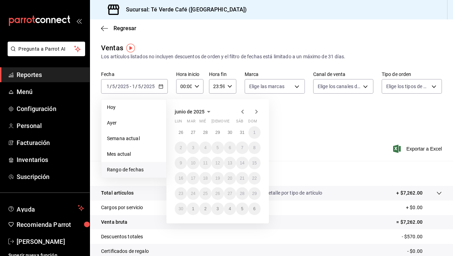
click at [241, 109] on icon "button" at bounding box center [243, 111] width 8 height 8
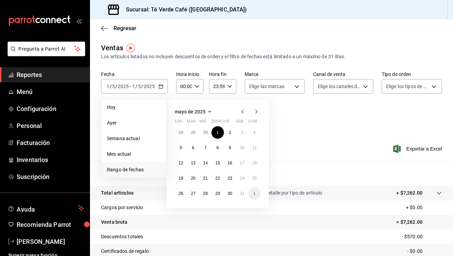
click at [259, 115] on icon "button" at bounding box center [256, 111] width 8 height 8
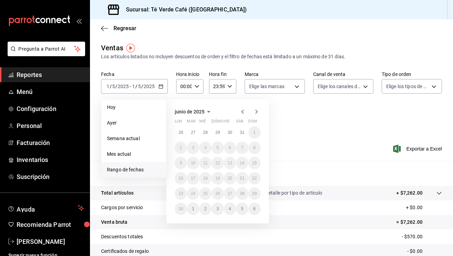
click at [259, 115] on icon "button" at bounding box center [256, 111] width 8 height 8
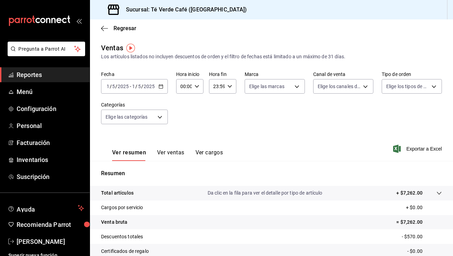
click at [161, 86] on icon "button" at bounding box center [161, 86] width 5 height 5
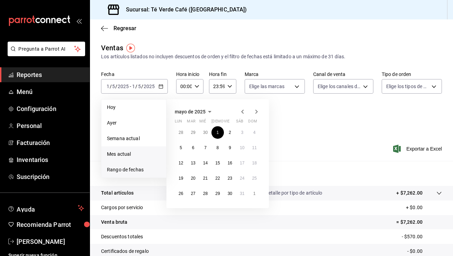
click at [149, 152] on span "Mes actual" at bounding box center [134, 153] width 54 height 7
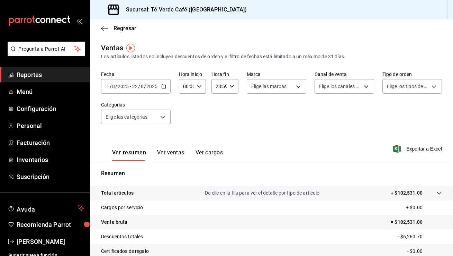
click at [168, 153] on button "Ver ventas" at bounding box center [170, 155] width 27 height 12
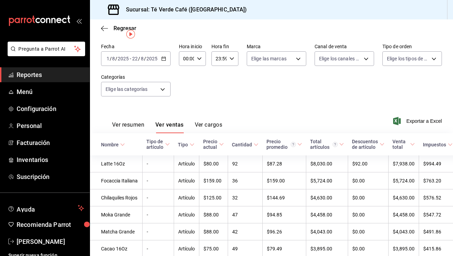
scroll to position [13, 0]
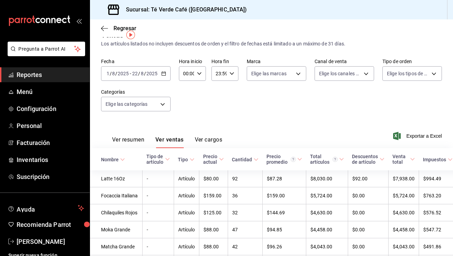
click at [267, 124] on div "Ver resumen Ver ventas Ver cargos Exportar a Excel" at bounding box center [271, 133] width 363 height 28
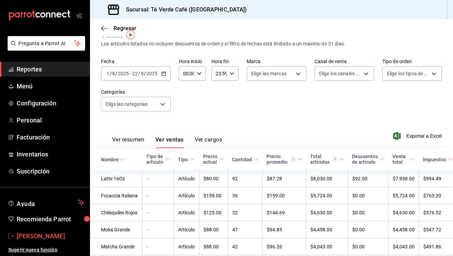
click at [34, 239] on span "[PERSON_NAME]" at bounding box center [51, 235] width 68 height 9
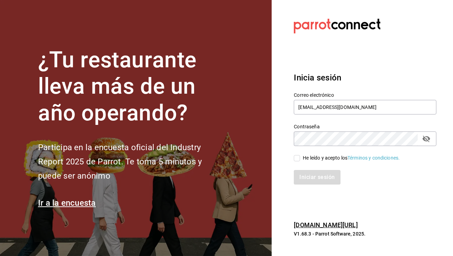
click at [298, 159] on input "He leído y acepto los Términos y condiciones." at bounding box center [297, 158] width 6 height 6
checkbox input "true"
click at [314, 179] on button "Iniciar sesión" at bounding box center [317, 177] width 47 height 15
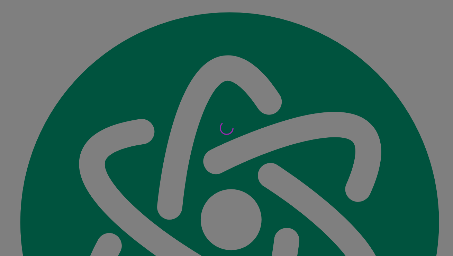
scroll to position [8120, 0]
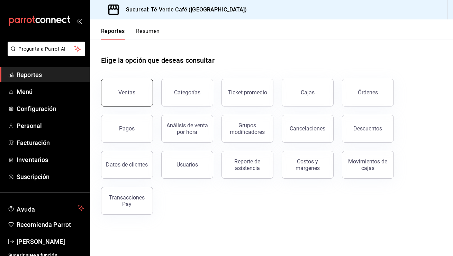
click at [137, 92] on button "Ventas" at bounding box center [127, 93] width 52 height 28
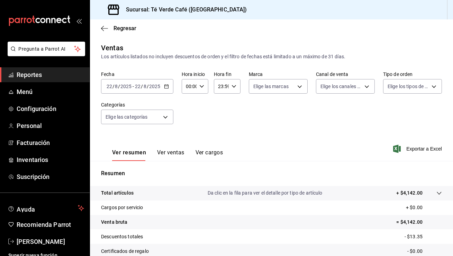
click at [164, 87] on icon "button" at bounding box center [166, 86] width 5 height 5
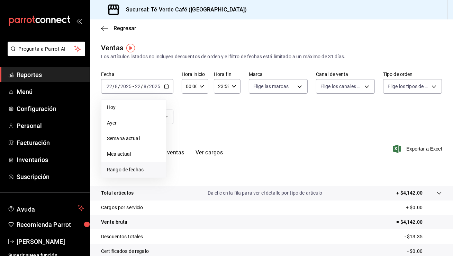
click at [137, 169] on span "Rango de fechas" at bounding box center [134, 169] width 54 height 7
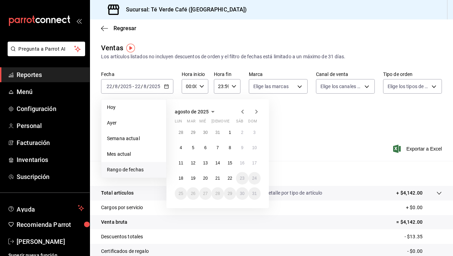
click at [242, 114] on icon "button" at bounding box center [243, 111] width 8 height 8
click at [220, 131] on button "1" at bounding box center [218, 132] width 12 height 12
click at [254, 113] on icon "button" at bounding box center [256, 111] width 8 height 8
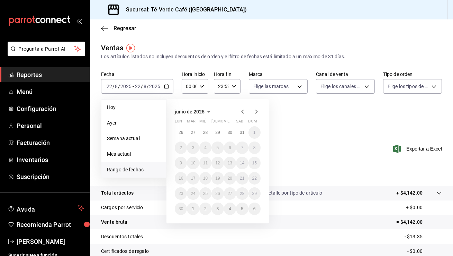
click at [243, 115] on icon "button" at bounding box center [243, 111] width 8 height 8
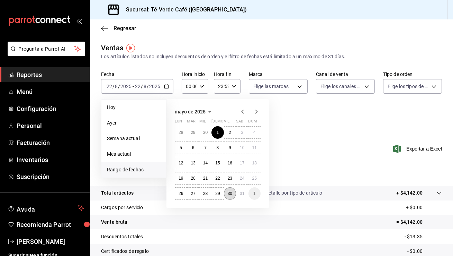
click at [233, 196] on button "30" at bounding box center [230, 193] width 12 height 12
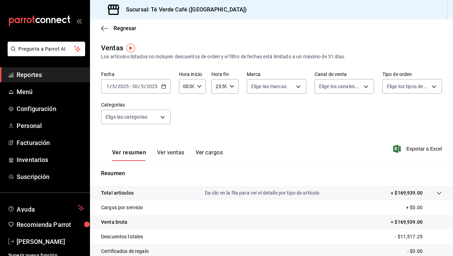
click at [172, 155] on button "Ver ventas" at bounding box center [170, 155] width 27 height 12
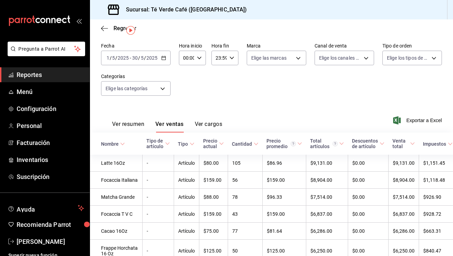
scroll to position [17, 0]
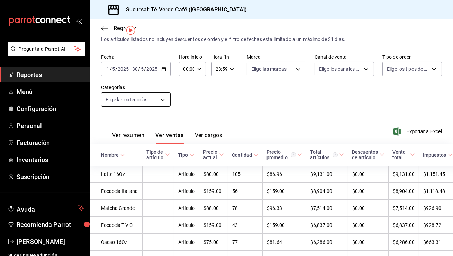
click at [161, 100] on body "Pregunta a Parrot AI Reportes Menú Configuración Personal Facturación Inventari…" at bounding box center [226, 128] width 453 height 256
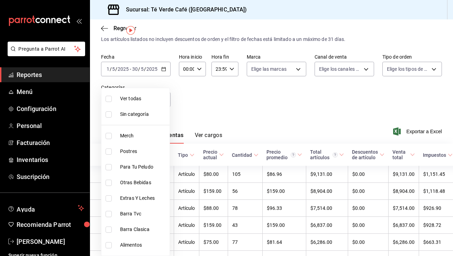
click at [106, 212] on input "checkbox" at bounding box center [109, 213] width 6 height 6
checkbox input "true"
type input "33edcb5b-2fa5-42fd-a8e3-08e154ca1556"
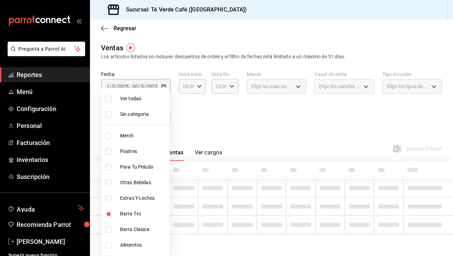
click at [109, 226] on input "checkbox" at bounding box center [109, 229] width 6 height 6
checkbox input "true"
type input "33edcb5b-2fa5-42fd-a8e3-08e154ca1556,6cc02e5a-fb52-48d6-9295-f0a7e07df166"
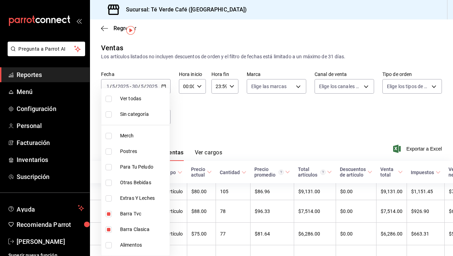
scroll to position [17, 0]
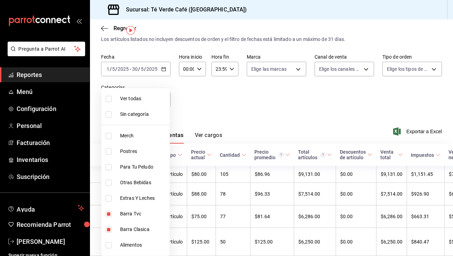
click at [268, 120] on div at bounding box center [226, 128] width 453 height 256
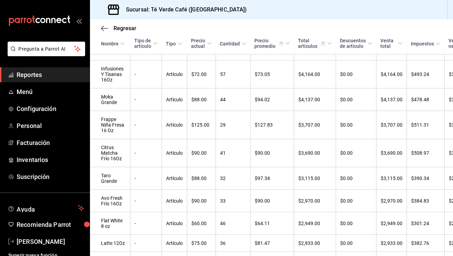
scroll to position [276, 0]
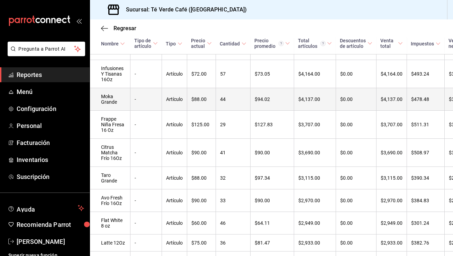
click at [108, 101] on td "Moka Grande" at bounding box center [110, 99] width 41 height 23
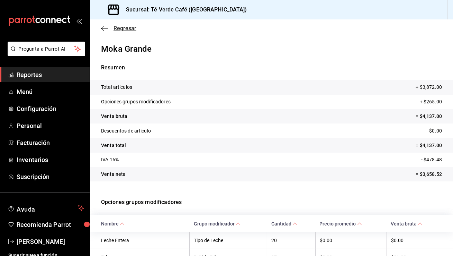
click at [104, 29] on icon "button" at bounding box center [104, 28] width 7 height 6
click at [102, 30] on icon "button" at bounding box center [104, 28] width 7 height 6
click at [34, 78] on span "Reportes" at bounding box center [51, 74] width 68 height 9
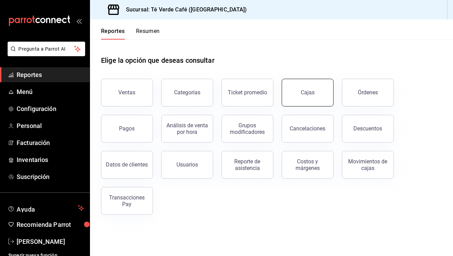
click at [325, 98] on button "Cajas" at bounding box center [308, 93] width 52 height 28
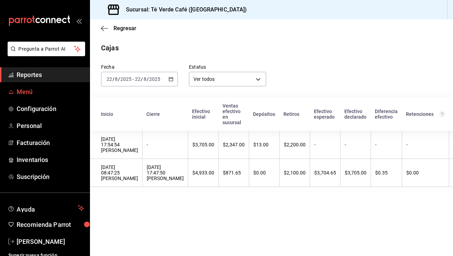
click at [31, 91] on span "Menú" at bounding box center [51, 91] width 68 height 9
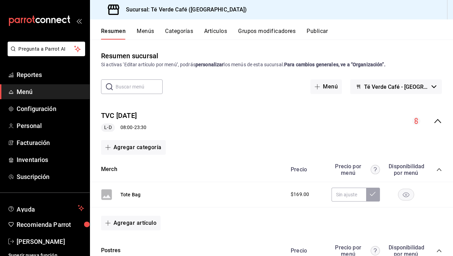
click at [146, 34] on button "Menús" at bounding box center [145, 34] width 17 height 12
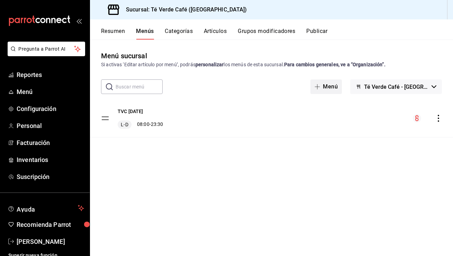
click at [339, 87] on button "Menú" at bounding box center [327, 86] width 32 height 15
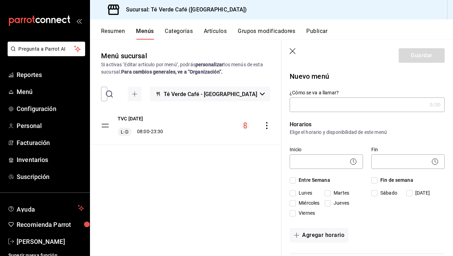
click at [329, 103] on input "¿Cómo se va a llamar?" at bounding box center [358, 105] width 137 height 14
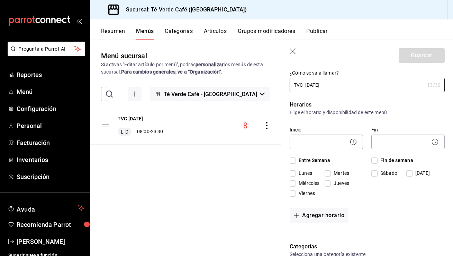
scroll to position [22, 0]
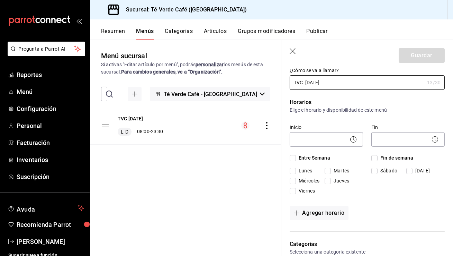
type input "TVC Ago 2025"
click at [351, 140] on icon at bounding box center [353, 139] width 8 height 8
click at [352, 139] on icon at bounding box center [353, 139] width 8 height 8
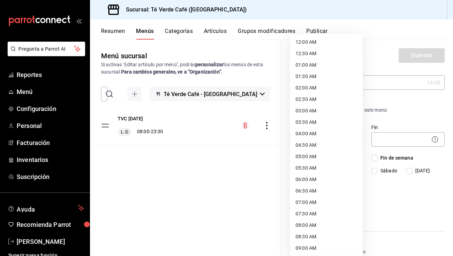
click at [324, 138] on body "Pregunta a Parrot AI Reportes Menú Configuración Personal Facturación Inventari…" at bounding box center [226, 128] width 453 height 256
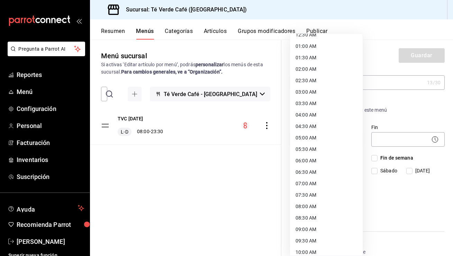
click at [312, 205] on li "08:00 AM" at bounding box center [326, 205] width 73 height 11
type input "08:00"
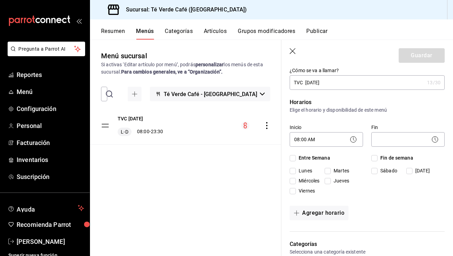
click at [436, 139] on icon at bounding box center [435, 139] width 8 height 8
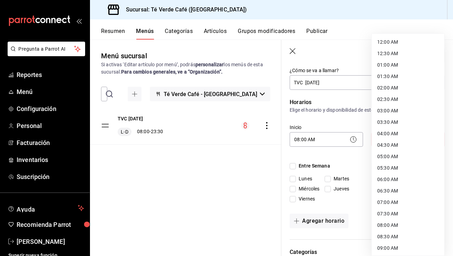
click at [416, 141] on body "Pregunta a Parrot AI Reportes Menú Configuración Personal Facturación Inventari…" at bounding box center [226, 128] width 453 height 256
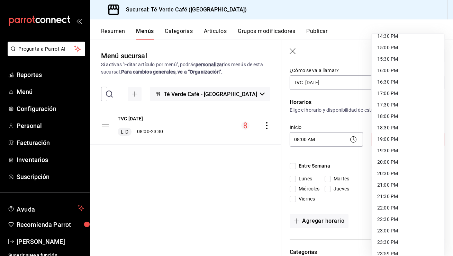
scroll to position [343, 0]
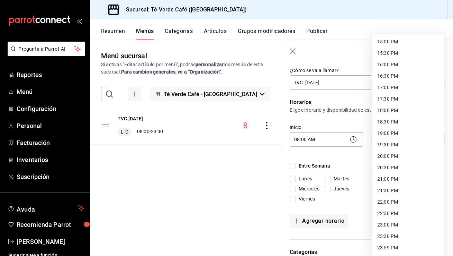
click at [387, 235] on li "23:30 PM" at bounding box center [408, 235] width 73 height 11
type input "23:30"
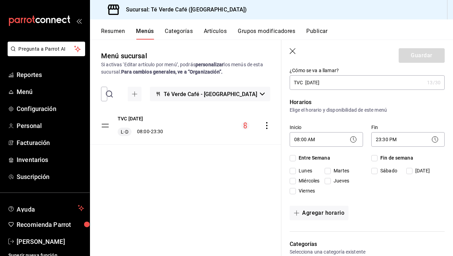
click at [295, 171] on input "Lunes" at bounding box center [293, 171] width 6 height 6
checkbox input "true"
click at [329, 170] on input "Martes" at bounding box center [328, 171] width 6 height 6
checkbox input "true"
click at [329, 178] on input "Jueves" at bounding box center [328, 181] width 6 height 6
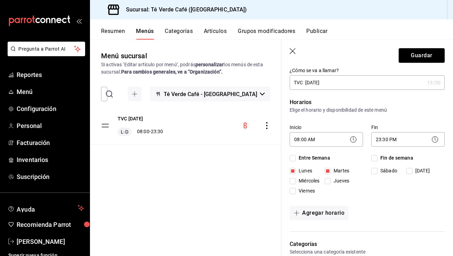
checkbox input "true"
click at [294, 188] on input "Viernes" at bounding box center [293, 191] width 6 height 6
checkbox input "true"
click at [372, 170] on input "Sábado" at bounding box center [374, 171] width 6 height 6
checkbox input "true"
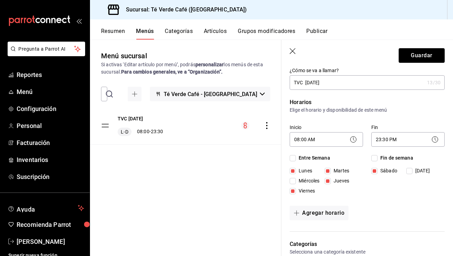
click at [412, 171] on input "Domingo" at bounding box center [409, 171] width 6 height 6
checkbox input "true"
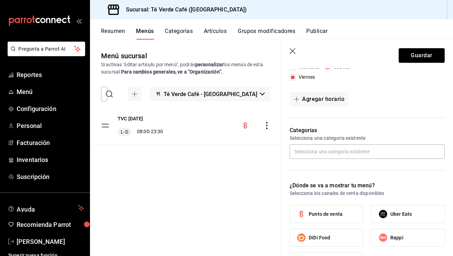
scroll to position [136, 0]
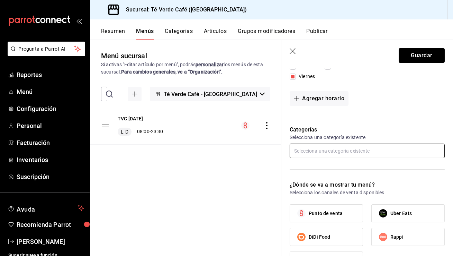
click at [353, 153] on input "text" at bounding box center [367, 150] width 155 height 15
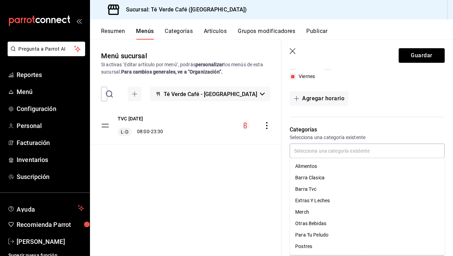
click at [378, 117] on div "Categorías Selecciona una categoría existente" at bounding box center [362, 144] width 163 height 55
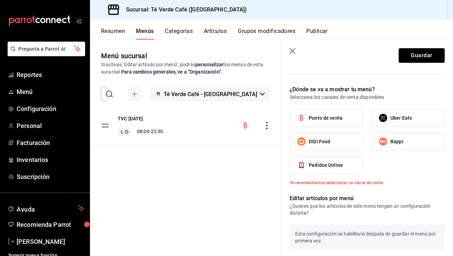
scroll to position [240, 0]
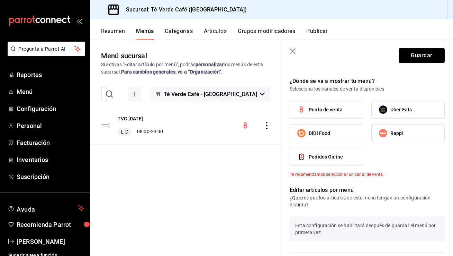
click at [343, 109] on label "Punto de venta" at bounding box center [326, 109] width 73 height 17
click at [309, 109] on input "Punto de venta" at bounding box center [301, 109] width 15 height 15
checkbox input "true"
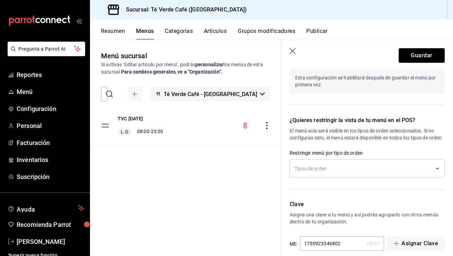
scroll to position [397, 0]
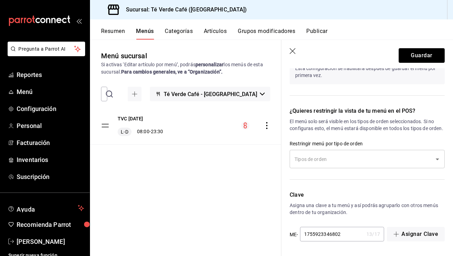
click at [438, 158] on icon "Open" at bounding box center [437, 159] width 8 height 8
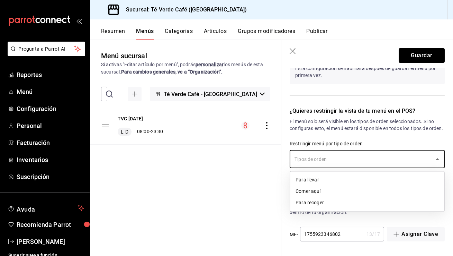
click at [398, 177] on li "Para llevar" at bounding box center [367, 179] width 154 height 11
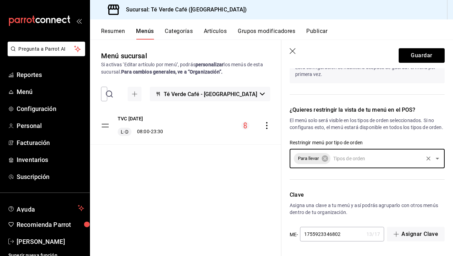
click at [436, 161] on icon "Open" at bounding box center [437, 158] width 8 height 8
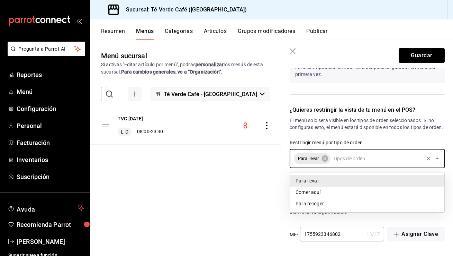
click at [389, 190] on li "Comer aquí" at bounding box center [367, 191] width 154 height 11
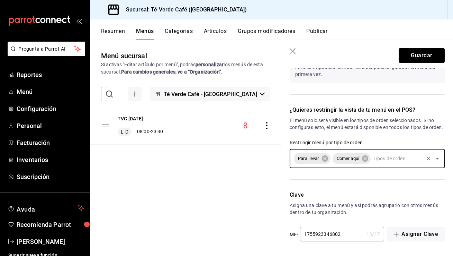
click at [437, 159] on icon "Open" at bounding box center [437, 159] width 3 height 2
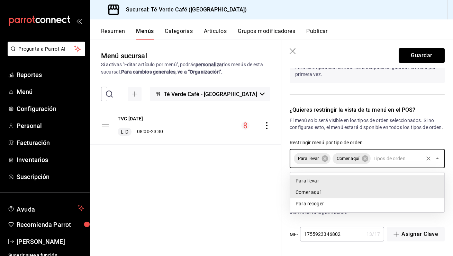
click at [379, 207] on li "Para recoger" at bounding box center [367, 203] width 154 height 11
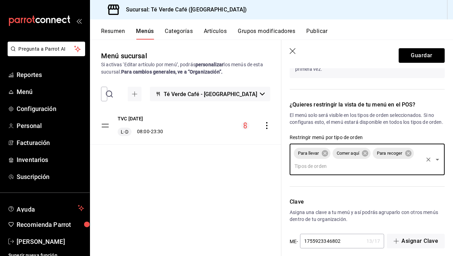
scroll to position [410, 0]
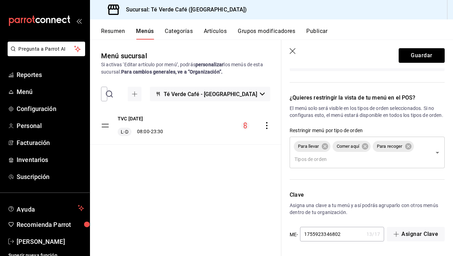
type textarea "2"
drag, startPoint x: 346, startPoint y: 234, endPoint x: 302, endPoint y: 235, distance: 44.0
click at [302, 235] on input "1755923346802" at bounding box center [332, 234] width 64 height 14
type input "082025"
click at [364, 214] on p "Asigna una clave a tu menú y así podrás agruparlo con otros menús dentro de tu …" at bounding box center [367, 208] width 155 height 14
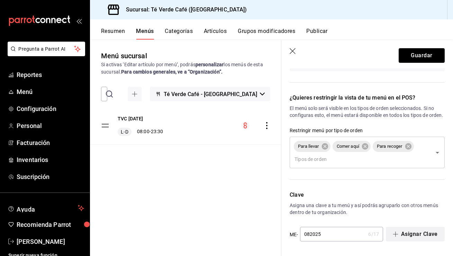
click at [424, 237] on button "Asignar Clave" at bounding box center [415, 233] width 59 height 15
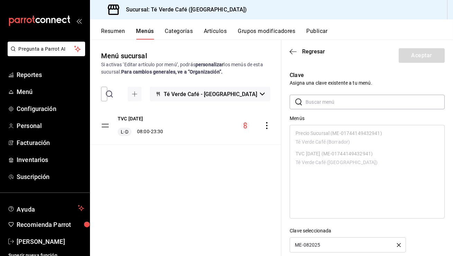
scroll to position [10, 0]
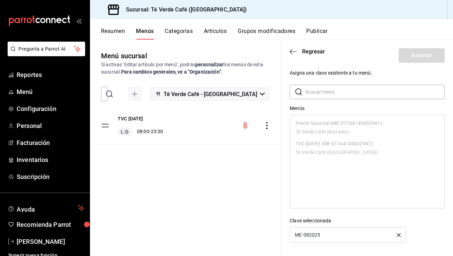
click at [326, 237] on div "ME-082025" at bounding box center [348, 234] width 116 height 15
click at [333, 232] on div "ME-082025" at bounding box center [348, 234] width 116 height 15
click at [326, 126] on ul "Precio Sucursal (ME-01744149432941) Té Verde Café (Borrador) TVC Abril 2025 (ME…" at bounding box center [367, 138] width 154 height 46
click at [330, 94] on input "text" at bounding box center [375, 92] width 139 height 14
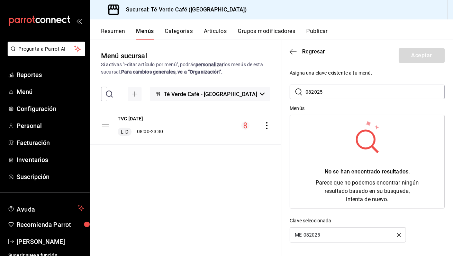
click at [337, 93] on input "082025" at bounding box center [375, 92] width 139 height 14
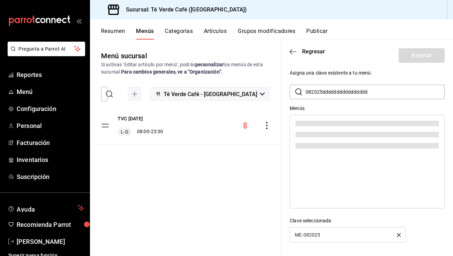
type input "082025ddddddddddddddddd"
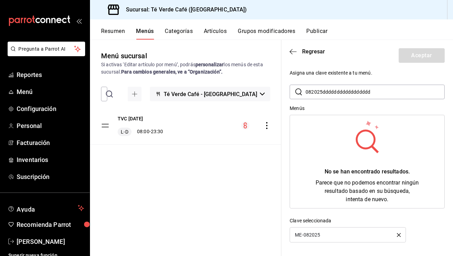
click at [365, 89] on input "082025ddddddddddddddddd" at bounding box center [375, 92] width 139 height 14
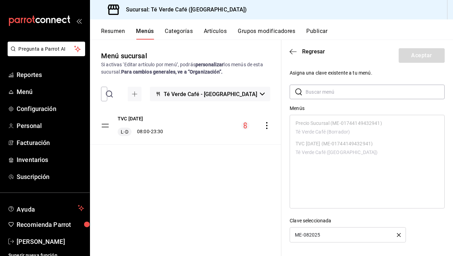
click at [324, 127] on ul "Precio Sucursal (ME-01744149432941) Té Verde Café (Borrador) TVC Abril 2025 (ME…" at bounding box center [367, 138] width 154 height 46
click at [331, 127] on ul "Precio Sucursal (ME-01744149432941) Té Verde Café (Borrador) TVC Abril 2025 (ME…" at bounding box center [367, 138] width 154 height 46
click at [308, 126] on ul "Precio Sucursal (ME-01744149432941) Té Verde Café (Borrador) TVC Abril 2025 (ME…" at bounding box center [367, 138] width 154 height 46
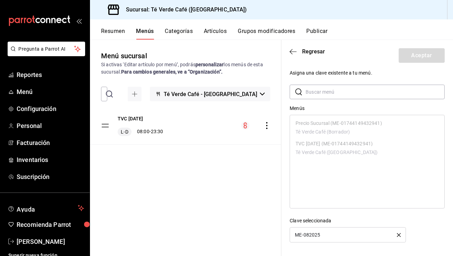
click at [317, 98] on div "​ ​" at bounding box center [367, 91] width 155 height 15
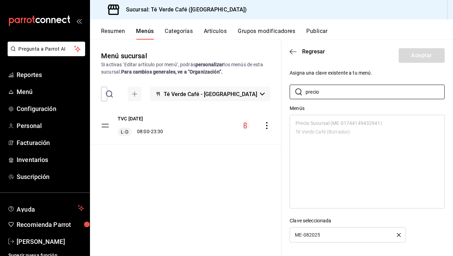
type input "precio"
click at [310, 134] on ul "Precio Sucursal (ME-01744149432941) Té Verde Café (Borrador)" at bounding box center [367, 128] width 154 height 26
click at [313, 122] on ul "Precio Sucursal (ME-01744149432941) Té Verde Café (Borrador)" at bounding box center [367, 128] width 154 height 26
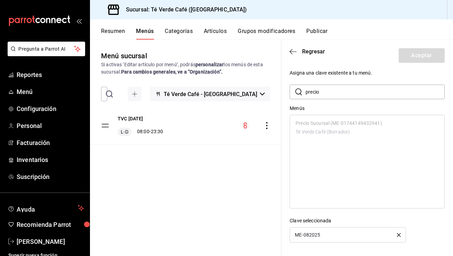
click at [313, 122] on ul "Precio Sucursal (ME-01744149432941) Té Verde Café (Borrador)" at bounding box center [367, 128] width 154 height 26
click at [327, 237] on div "ME-082025" at bounding box center [348, 234] width 116 height 15
click at [339, 89] on input "precio" at bounding box center [375, 92] width 139 height 14
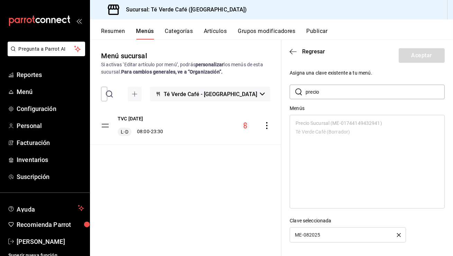
click at [398, 91] on input "precio" at bounding box center [375, 92] width 139 height 14
click at [339, 154] on ul "Precio Sucursal (ME-01744149432941) Té Verde Café (Borrador) TVC Abril 2025 (ME…" at bounding box center [367, 138] width 154 height 46
click at [329, 90] on input "a" at bounding box center [375, 92] width 139 height 14
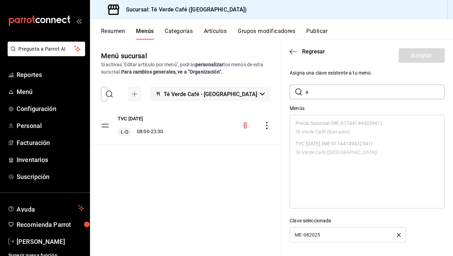
type input "a"
click at [323, 92] on input "a" at bounding box center [375, 92] width 139 height 14
click at [294, 52] on icon "button" at bounding box center [293, 51] width 7 height 6
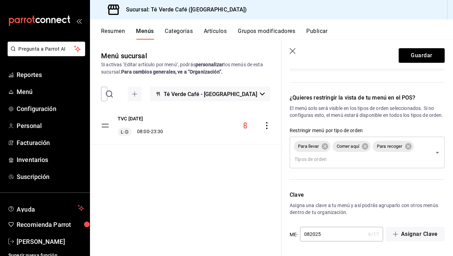
scroll to position [404, 0]
click at [334, 241] on input "082025" at bounding box center [333, 234] width 66 height 14
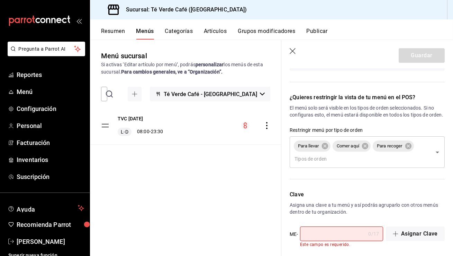
click at [371, 233] on div "0 / 17 ​" at bounding box center [341, 233] width 83 height 15
click at [376, 223] on div "Clave Asigna una clave a tu menú y así podrás agruparlo con otros menús dentro …" at bounding box center [362, 214] width 163 height 65
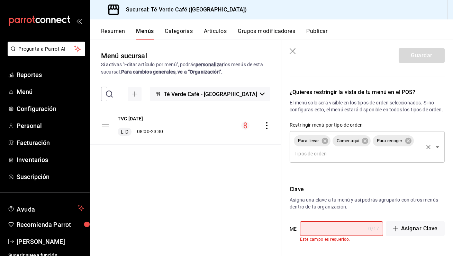
click at [355, 159] on input "text" at bounding box center [357, 153] width 129 height 12
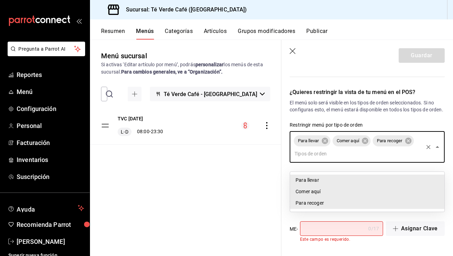
click at [362, 176] on li "Para llevar" at bounding box center [367, 179] width 154 height 11
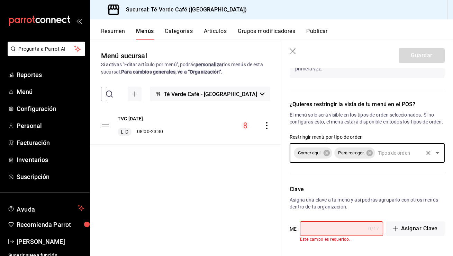
scroll to position [403, 0]
click at [396, 157] on input "text" at bounding box center [399, 153] width 46 height 12
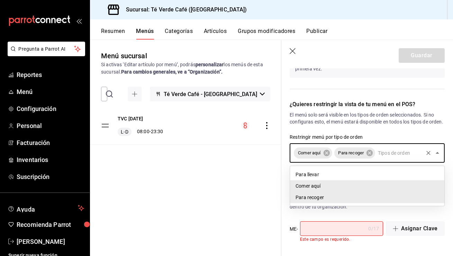
click at [368, 174] on li "Para llevar" at bounding box center [367, 174] width 154 height 11
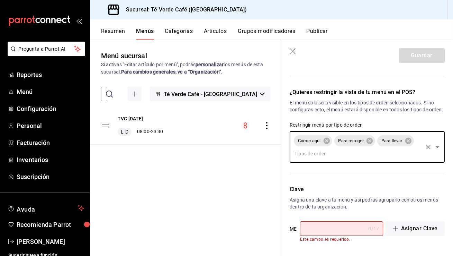
scroll to position [415, 0]
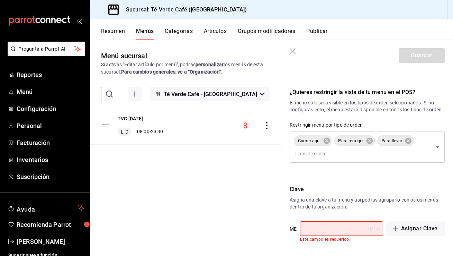
click at [362, 206] on p "Asigna una clave a tu menú y así podrás agruparlo con otros menús dentro de tu …" at bounding box center [367, 203] width 155 height 14
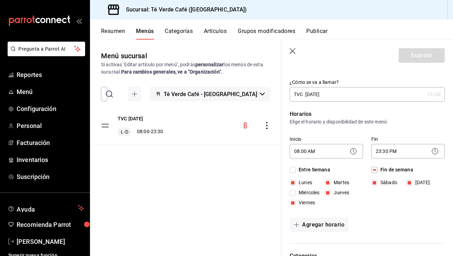
scroll to position [11, 0]
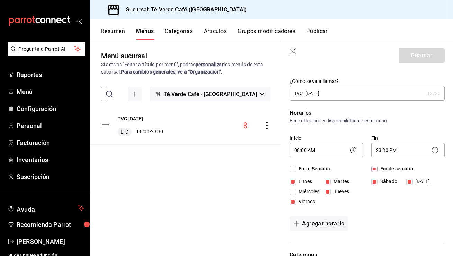
click at [290, 51] on icon "button" at bounding box center [293, 51] width 7 height 7
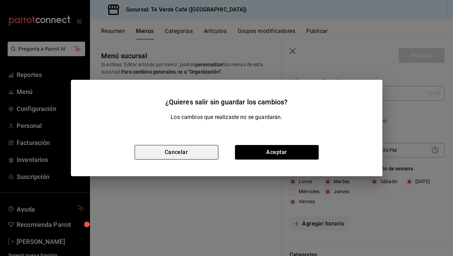
click at [204, 152] on button "Cancelar" at bounding box center [177, 152] width 84 height 15
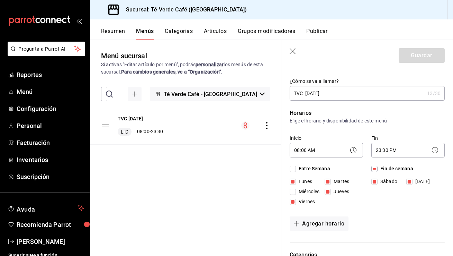
click at [405, 56] on div "Guardar" at bounding box center [422, 55] width 46 height 15
click at [292, 50] on icon "button" at bounding box center [293, 51] width 6 height 6
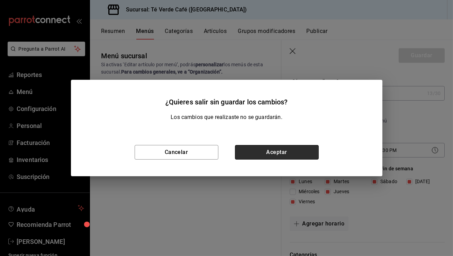
click at [285, 145] on button "Aceptar" at bounding box center [277, 152] width 84 height 15
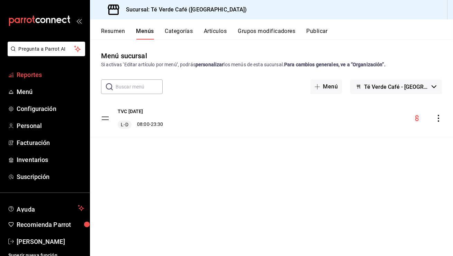
click at [33, 78] on span "Reportes" at bounding box center [51, 74] width 68 height 9
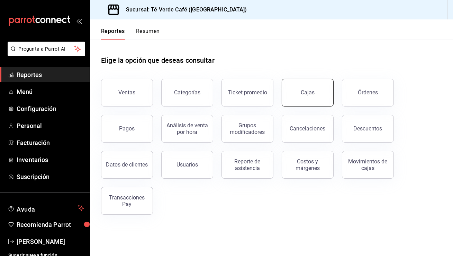
click at [306, 87] on button "Cajas" at bounding box center [308, 93] width 52 height 28
